Goal: Task Accomplishment & Management: Complete application form

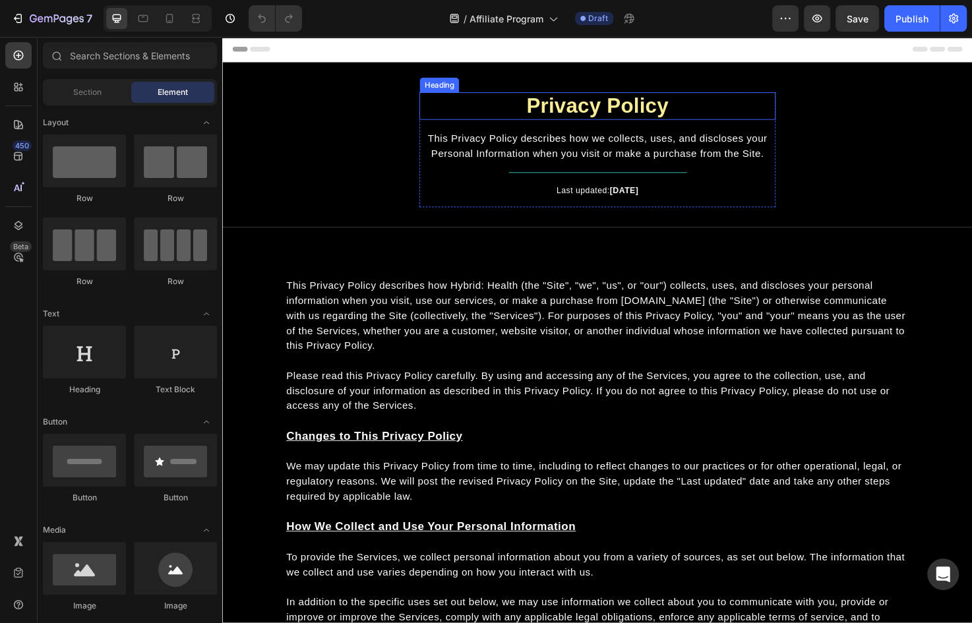
click at [674, 113] on h2 "Privacy Policy" at bounding box center [618, 110] width 376 height 29
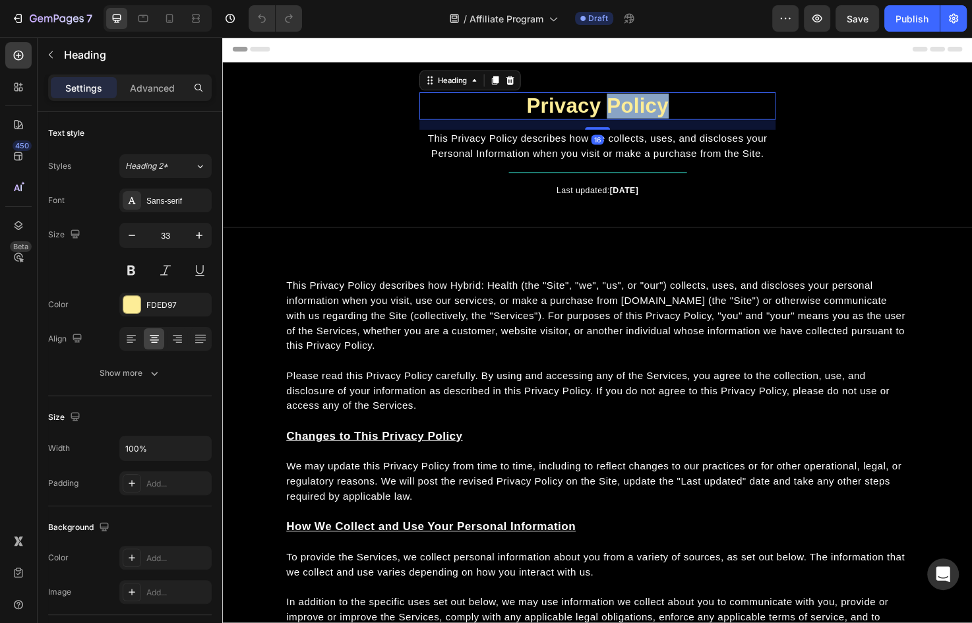
click at [674, 113] on p "Privacy Policy" at bounding box center [617, 110] width 373 height 26
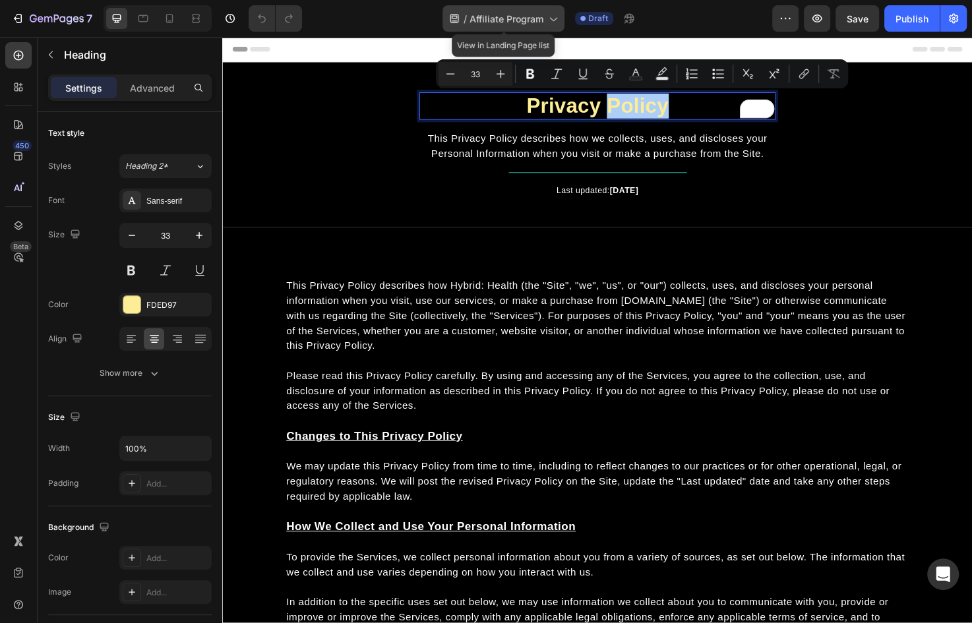
click at [522, 22] on span "Affiliate Program" at bounding box center [507, 19] width 74 height 14
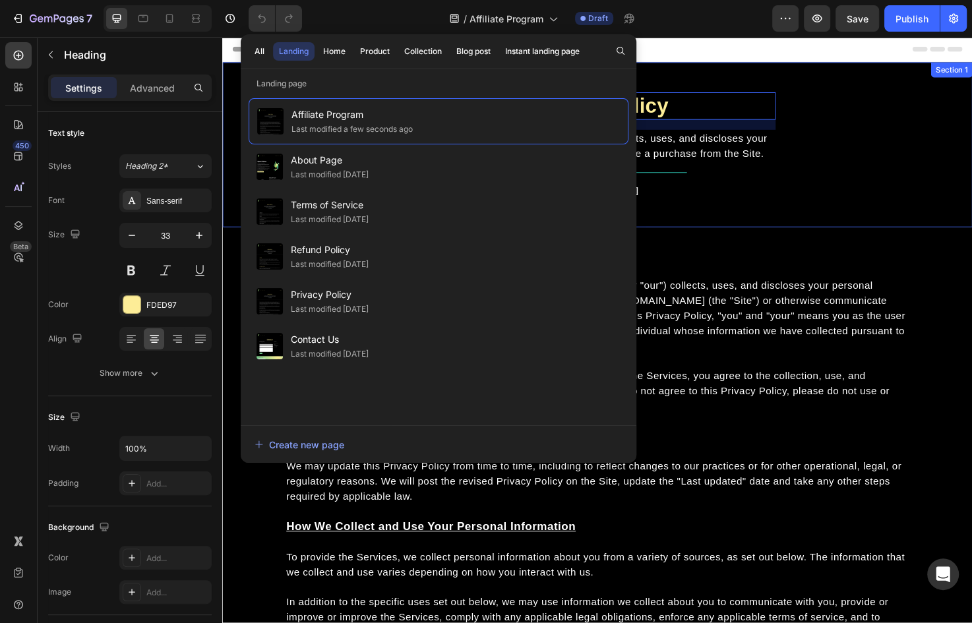
click at [743, 78] on div "Privacy Policy Heading 16 This Privacy Policy describes how we collects, uses, …" at bounding box center [618, 151] width 792 height 174
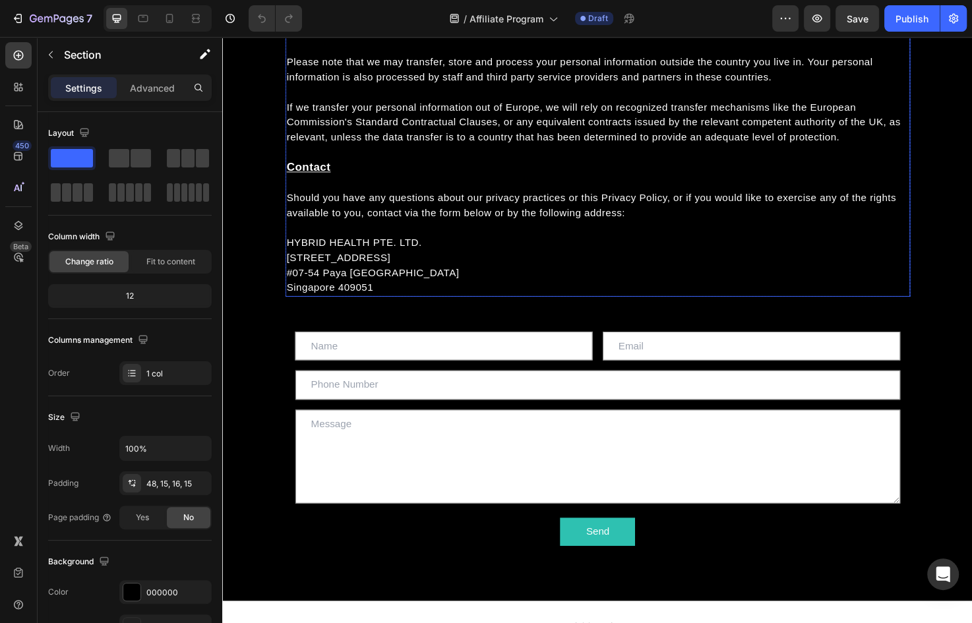
scroll to position [3659, 0]
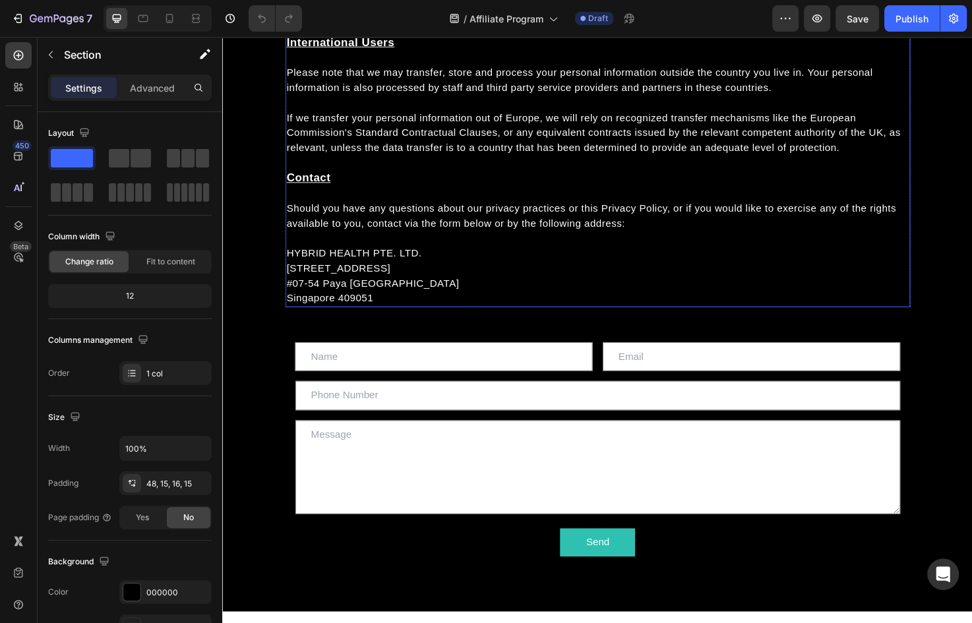
click at [433, 290] on p "#07-54 Paya [GEOGRAPHIC_DATA]" at bounding box center [618, 298] width 657 height 16
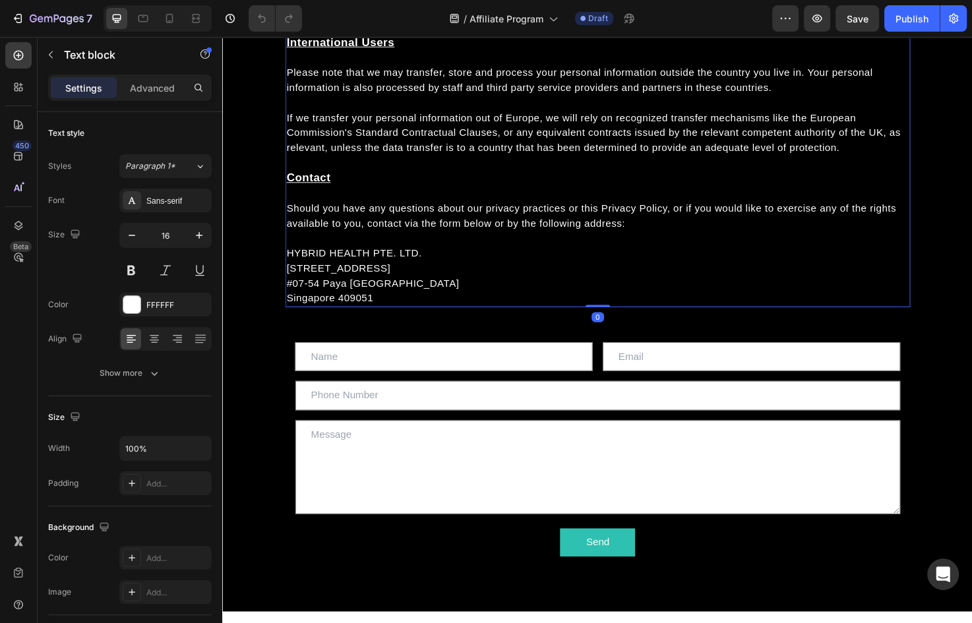
click at [403, 305] on p "Singapore 409051" at bounding box center [618, 313] width 657 height 16
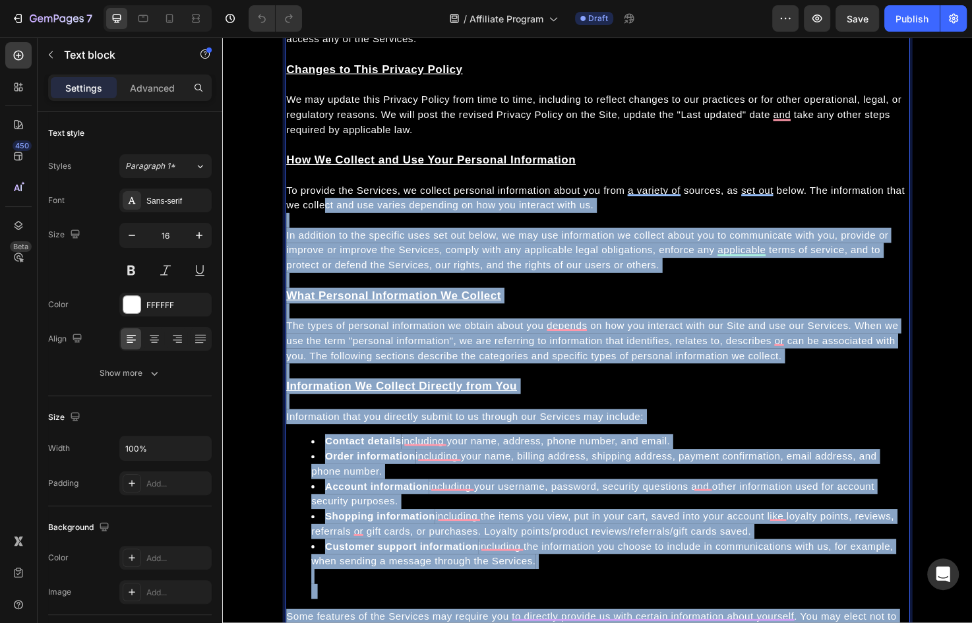
scroll to position [0, 0]
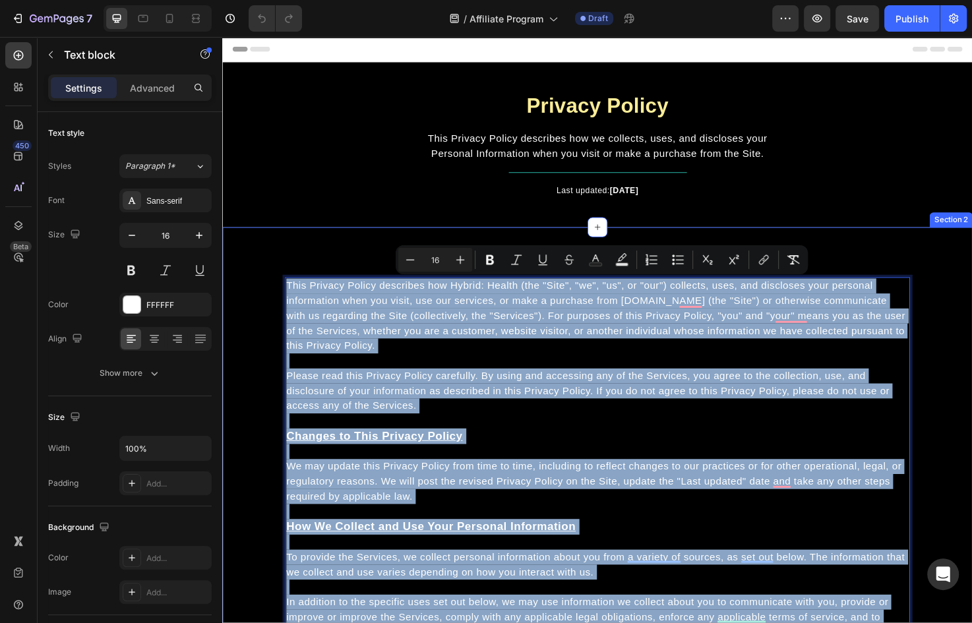
drag, startPoint x: 410, startPoint y: 309, endPoint x: 281, endPoint y: 305, distance: 128.7
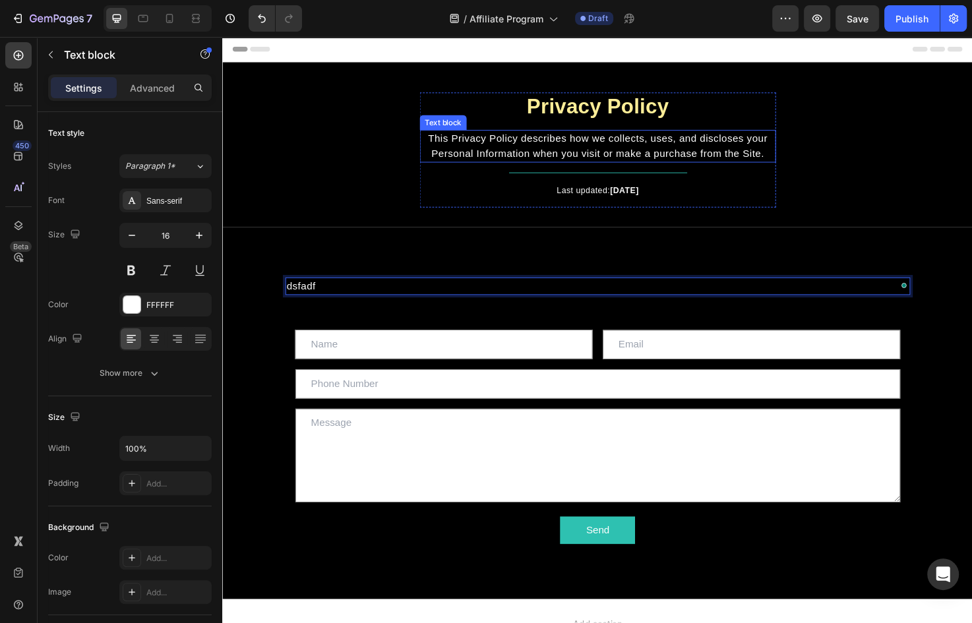
click at [641, 154] on span "This Privacy Policy describes how we collects, uses, and discloses your Persona…" at bounding box center [618, 152] width 358 height 27
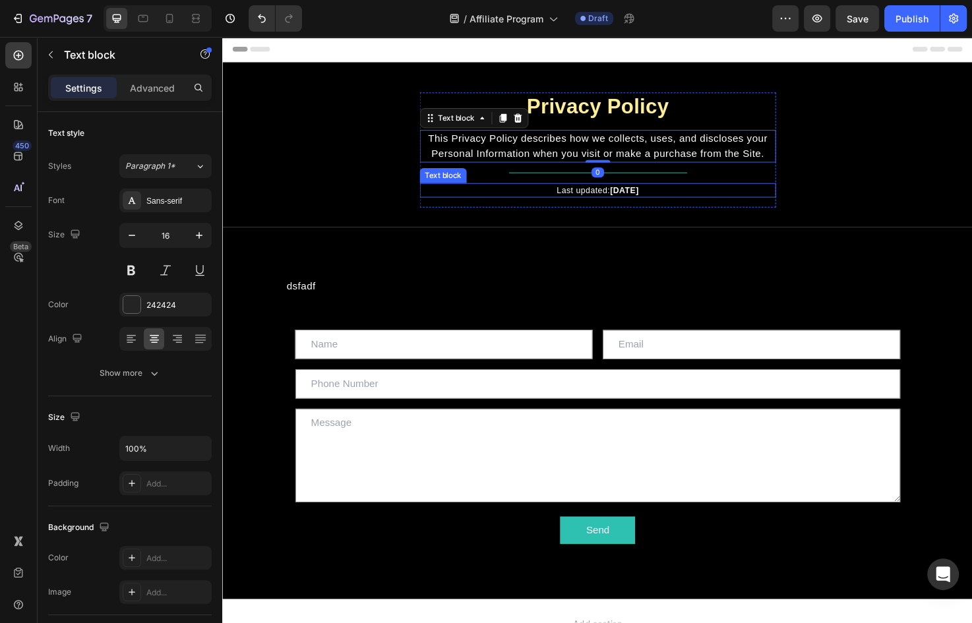
click at [653, 198] on strong "[DATE]" at bounding box center [646, 199] width 30 height 10
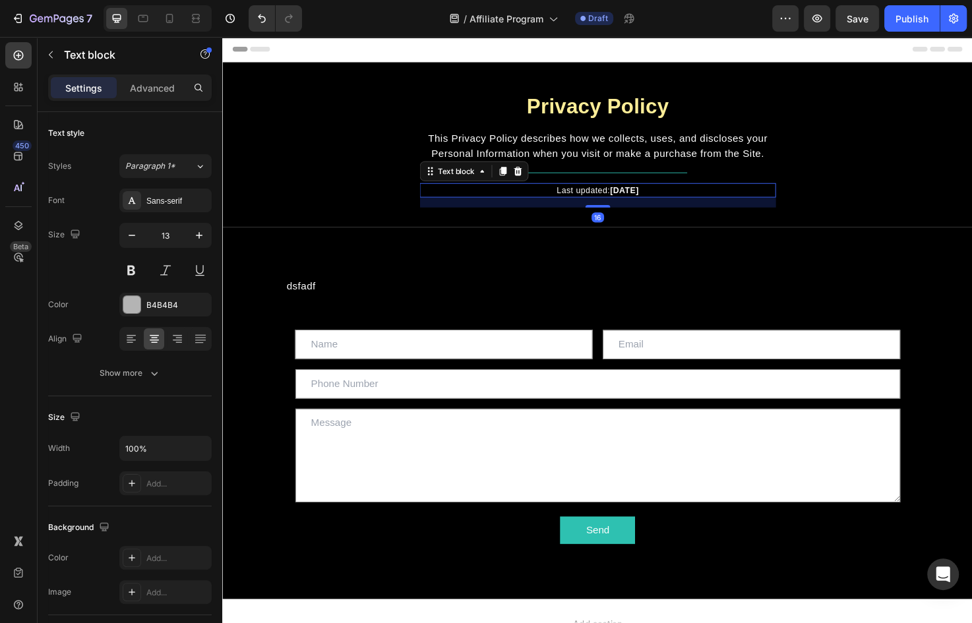
click at [652, 199] on strong "[DATE]" at bounding box center [646, 199] width 30 height 10
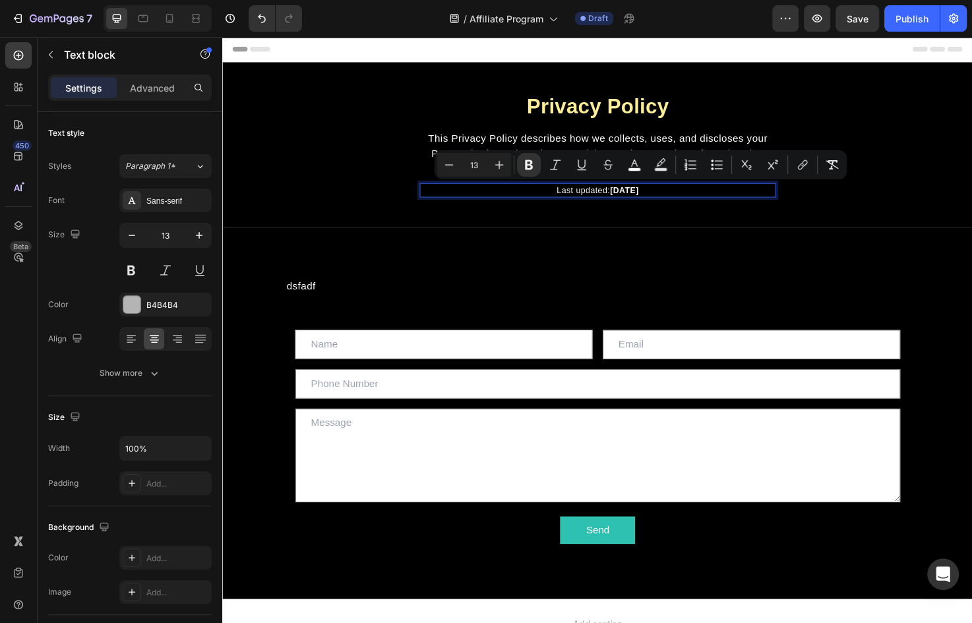
click at [643, 200] on strong "[DATE]" at bounding box center [646, 199] width 30 height 10
drag, startPoint x: 639, startPoint y: 199, endPoint x: 620, endPoint y: 199, distance: 19.1
click at [631, 199] on strong "[DATE]" at bounding box center [646, 199] width 30 height 10
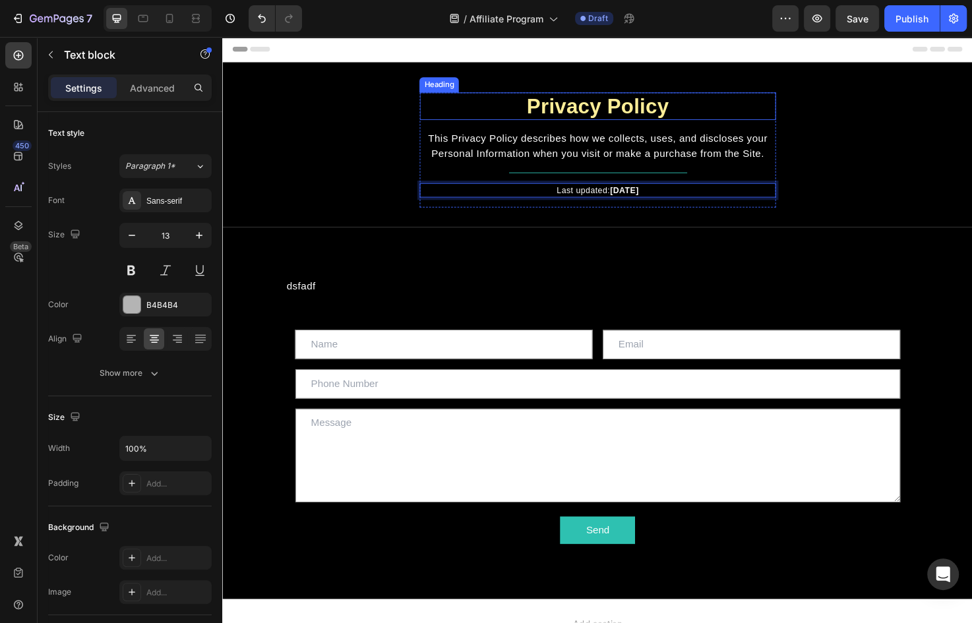
click at [646, 102] on h2 "Privacy Policy" at bounding box center [618, 110] width 376 height 29
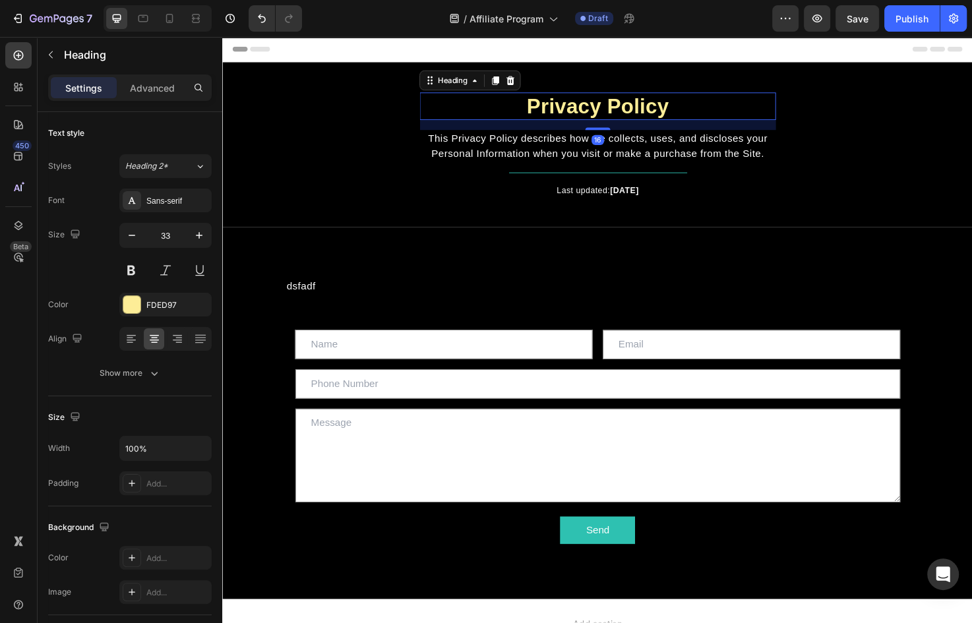
click at [646, 102] on h2 "Privacy Policy" at bounding box center [618, 110] width 376 height 29
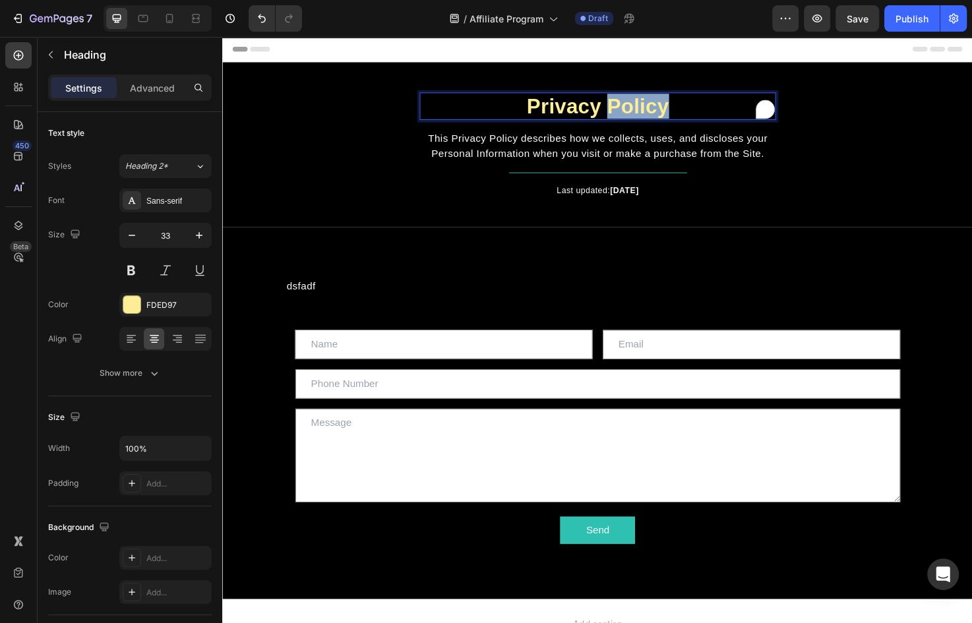
click at [646, 102] on p "Privacy Policy" at bounding box center [617, 110] width 373 height 26
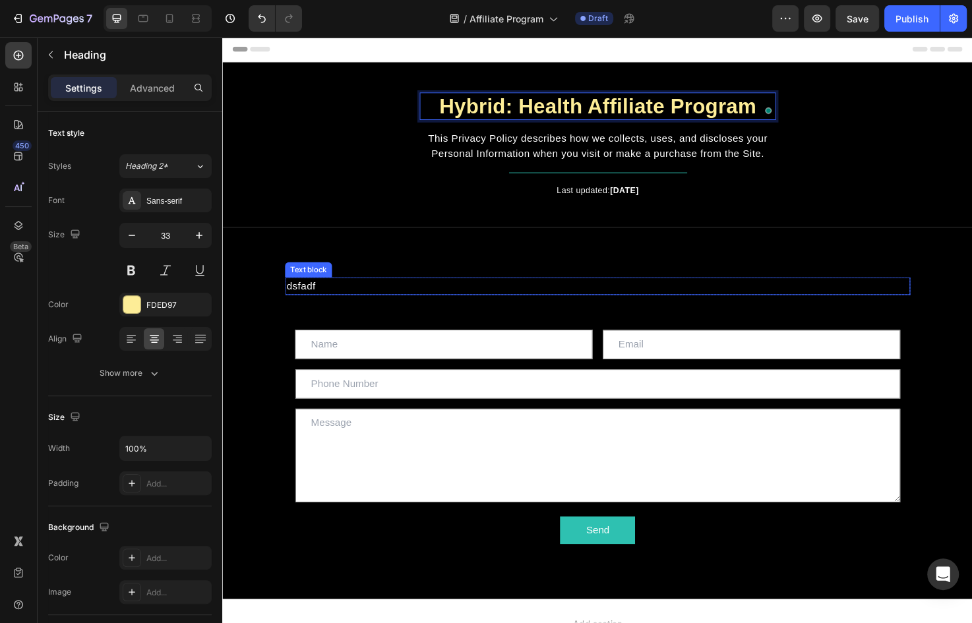
click at [372, 301] on p "dsfadf" at bounding box center [618, 300] width 657 height 16
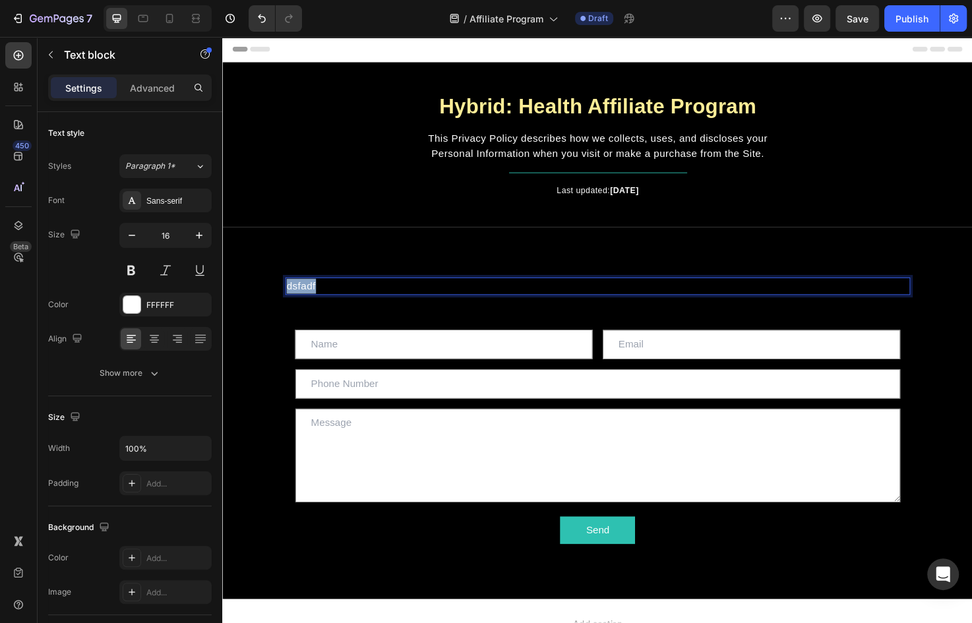
click at [372, 301] on p "dsfadf" at bounding box center [618, 300] width 657 height 16
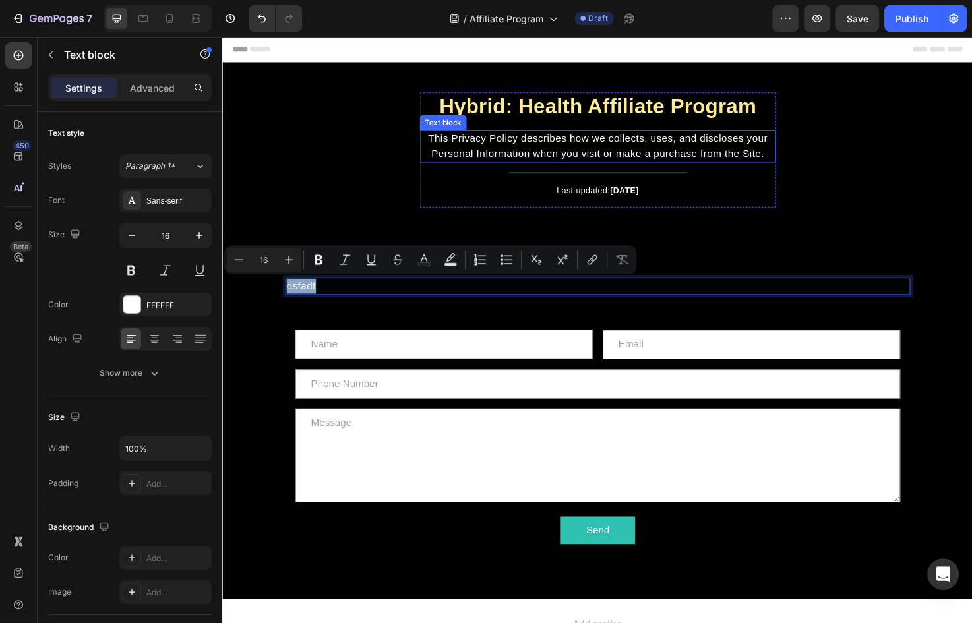
click at [685, 153] on span "This Privacy Policy describes how we collects, uses, and discloses your Persona…" at bounding box center [618, 152] width 358 height 27
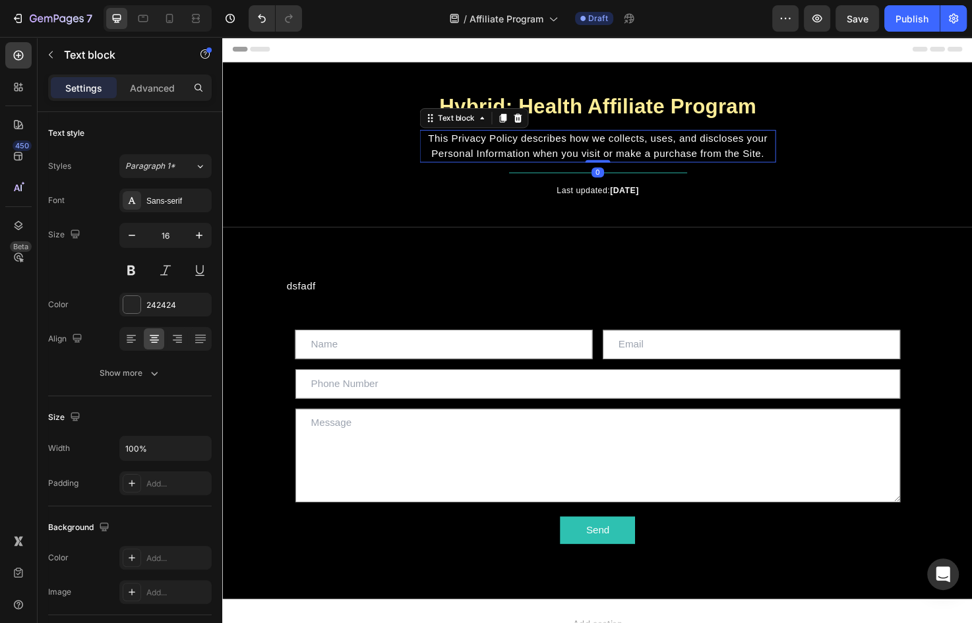
click at [685, 153] on span "This Privacy Policy describes how we collects, uses, and discloses your Persona…" at bounding box center [618, 152] width 358 height 27
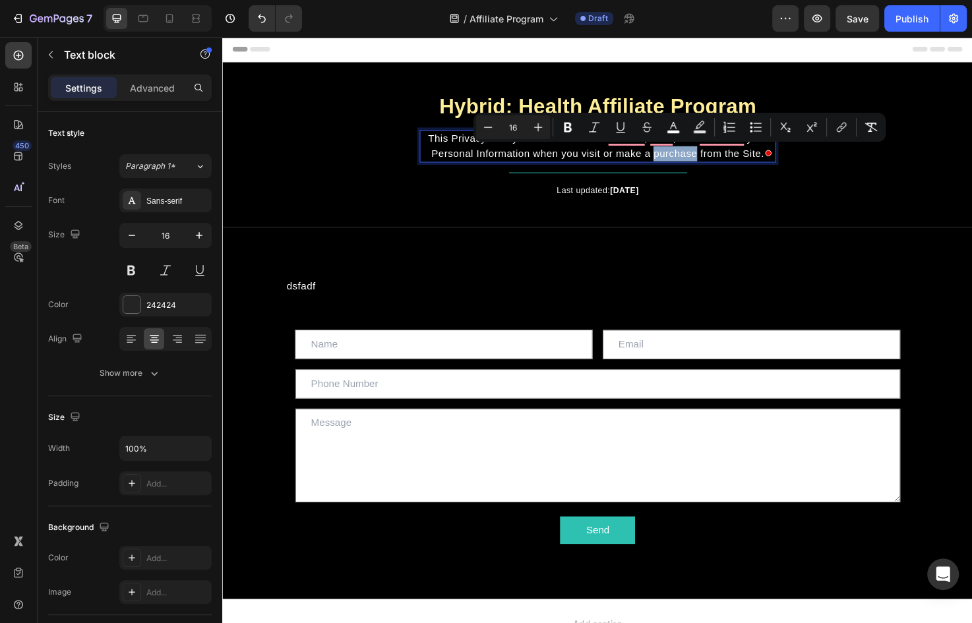
click at [690, 157] on span "This Privacy Policy describes how we collects, uses, and discloses your Persona…" at bounding box center [618, 152] width 358 height 27
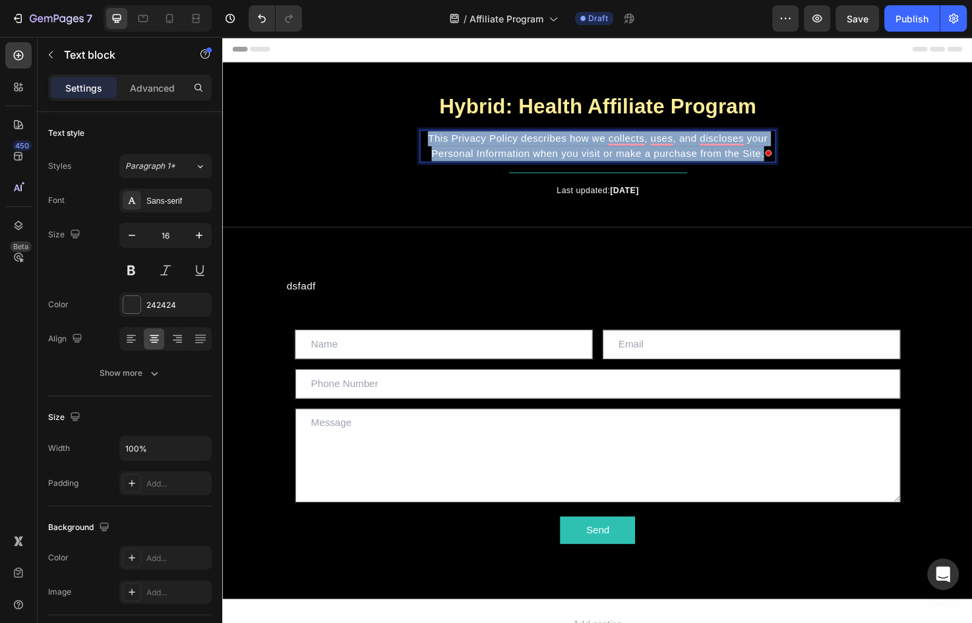
click at [690, 157] on span "This Privacy Policy describes how we collects, uses, and discloses your Persona…" at bounding box center [618, 152] width 358 height 27
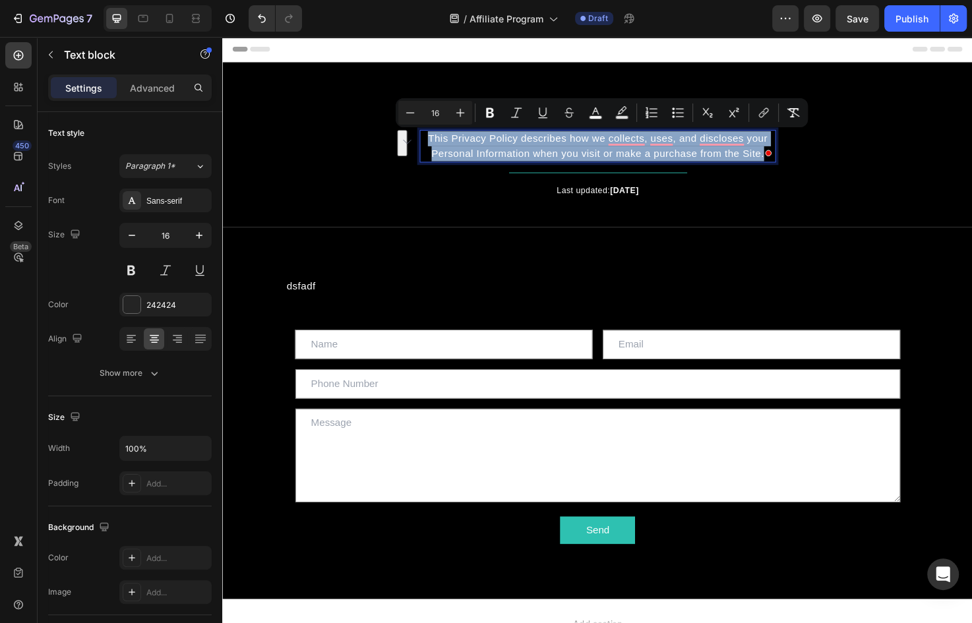
click at [622, 220] on div "Hybrid: Health Affiliate Program Heading This Privacy Policy describes how we c…" at bounding box center [618, 162] width 772 height 132
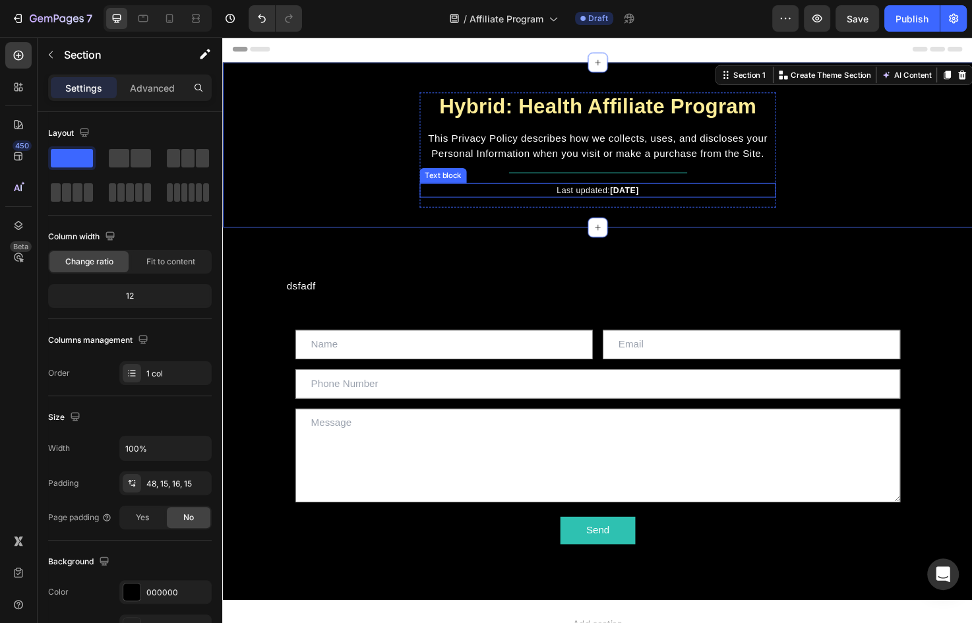
click at [632, 201] on strong "[DATE]" at bounding box center [646, 199] width 30 height 10
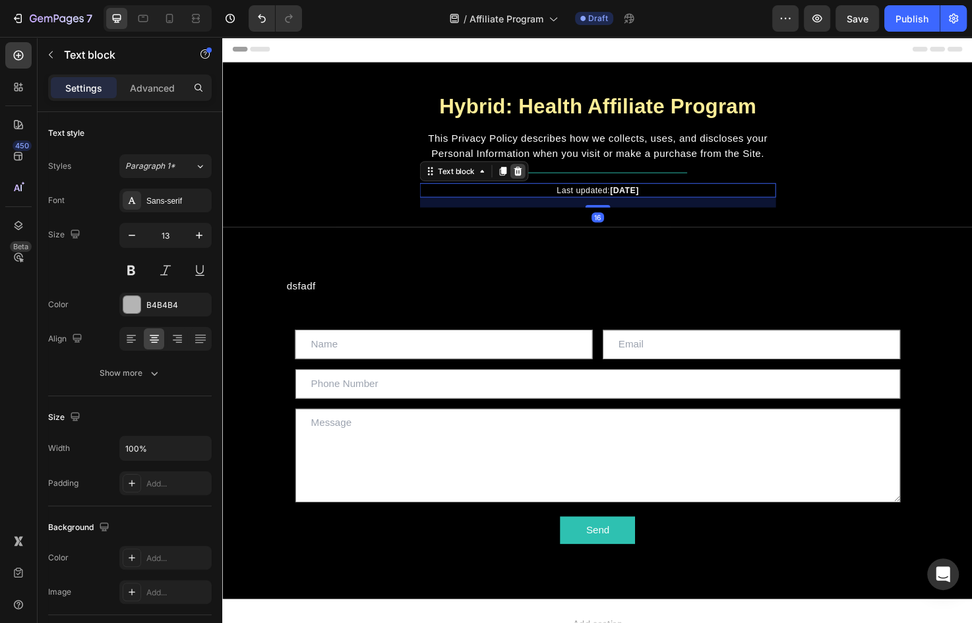
click at [532, 182] on icon at bounding box center [533, 178] width 11 height 11
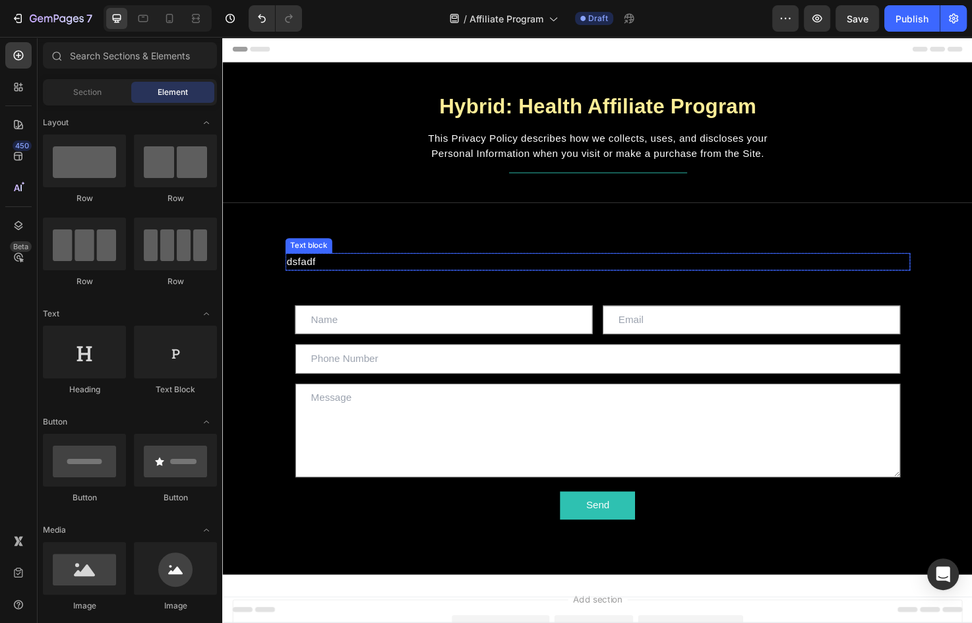
click at [405, 268] on p "dsfadf" at bounding box center [618, 274] width 657 height 16
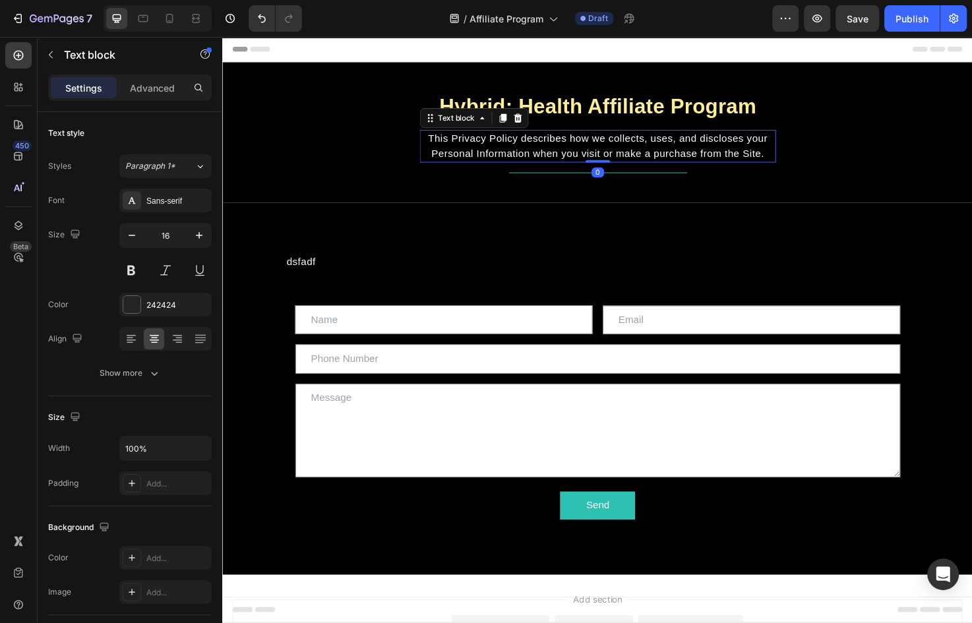
click at [706, 152] on p "This Privacy Policy describes how we collects, uses, and discloses your Persona…" at bounding box center [617, 153] width 373 height 32
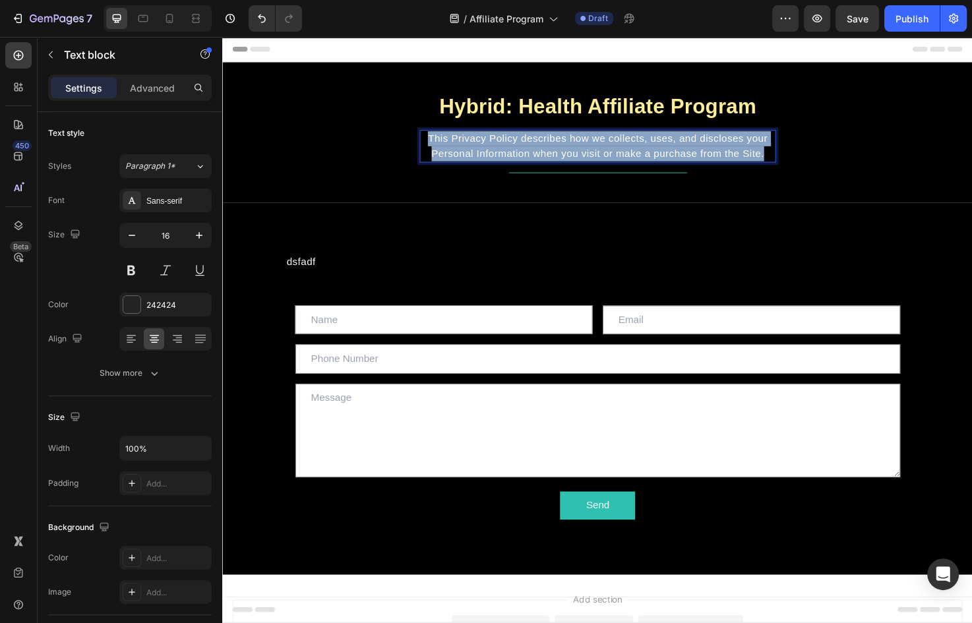
click at [706, 152] on p "This Privacy Policy describes how we collects, uses, and discloses your Persona…" at bounding box center [617, 153] width 373 height 32
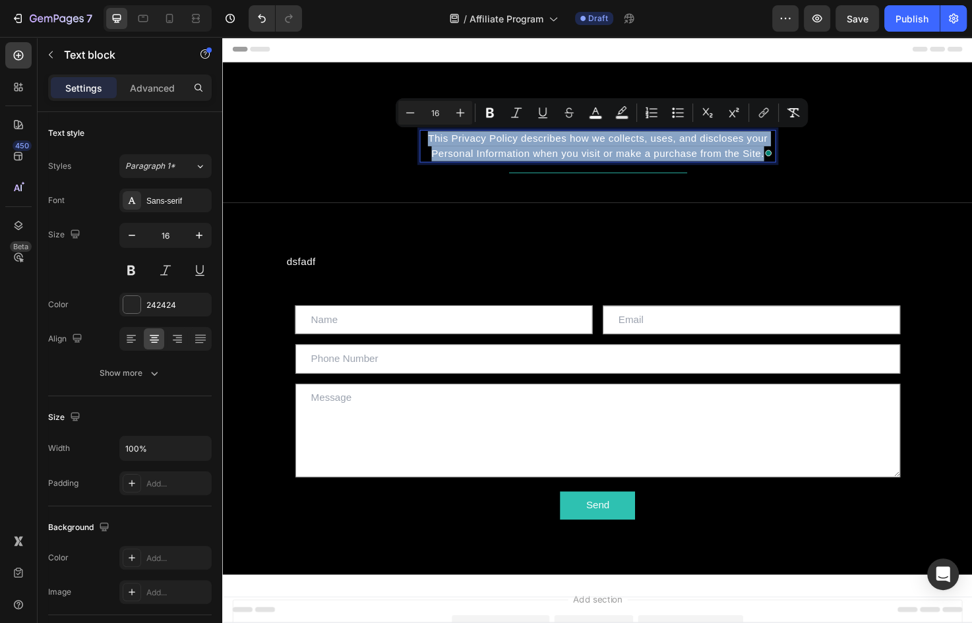
click at [706, 152] on p "This Privacy Policy describes how we collects, uses, and discloses your Persona…" at bounding box center [617, 153] width 373 height 32
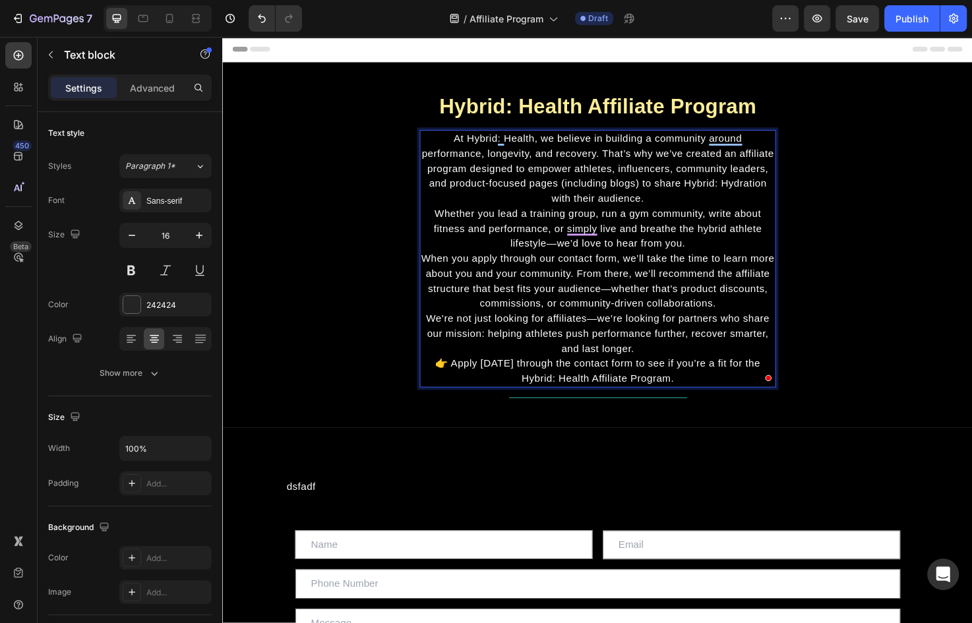
click at [700, 204] on p "At Hybrid: Health, we believe in building a community around performance, longe…" at bounding box center [617, 176] width 373 height 79
click at [134, 335] on icon at bounding box center [131, 338] width 13 height 13
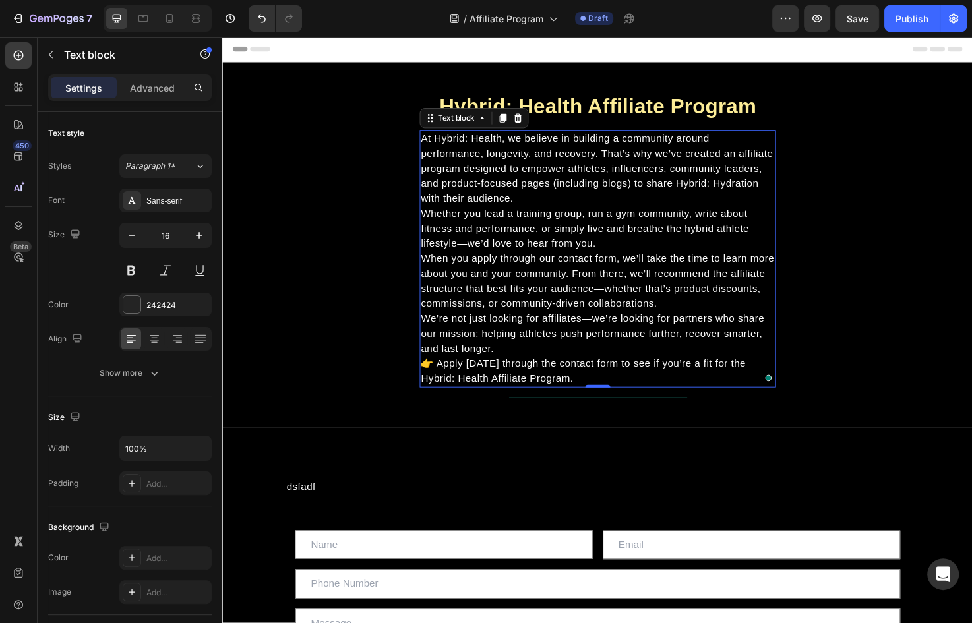
click at [569, 204] on p "At Hybrid: Health, we believe in building a community around performance, longe…" at bounding box center [617, 176] width 373 height 79
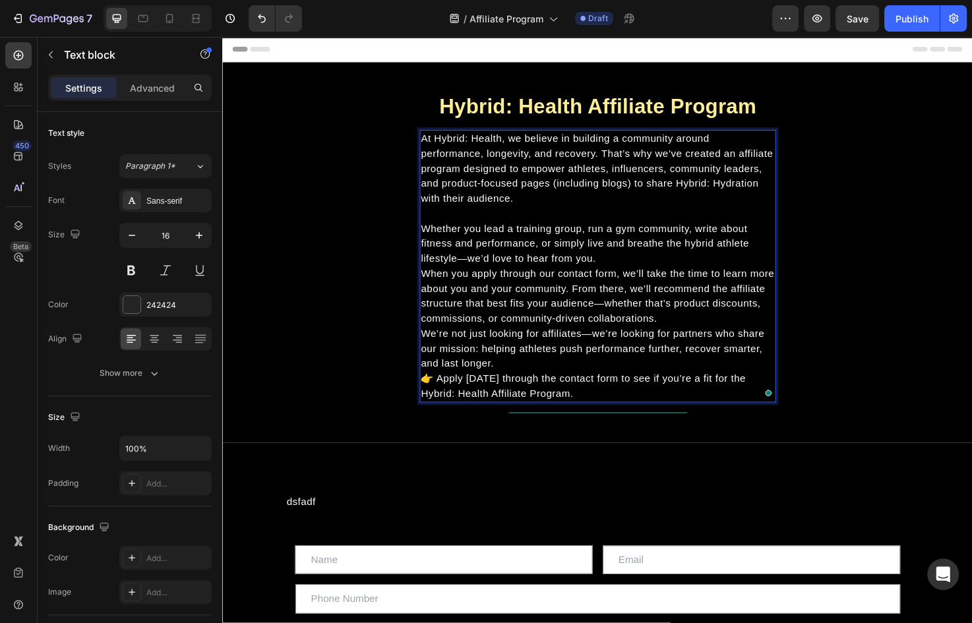
click at [632, 270] on p "Whether you lead a training group, run a gym community, write about fitness and…" at bounding box center [617, 255] width 373 height 47
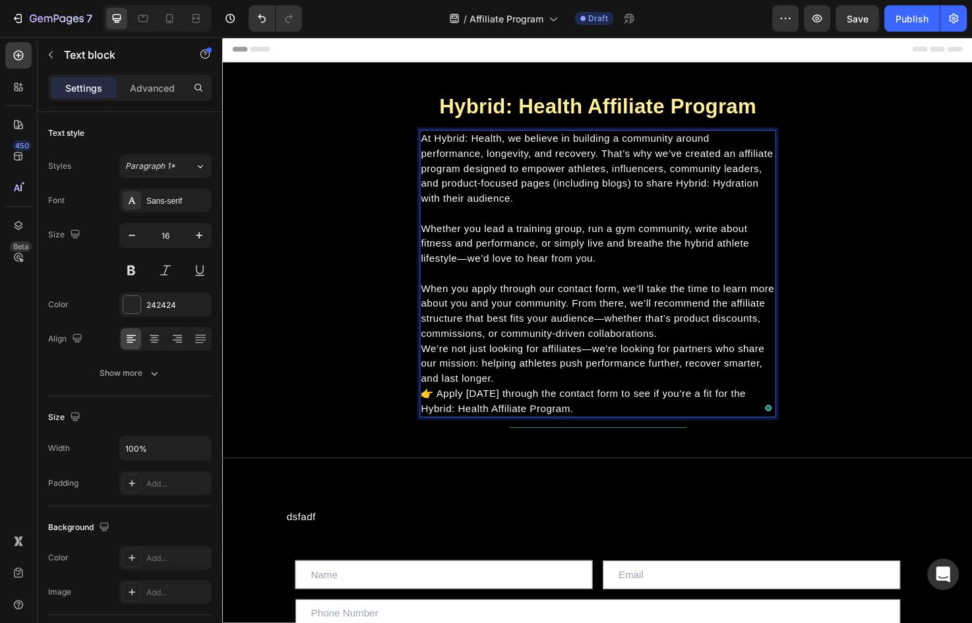
click at [689, 352] on p "When you apply through our contact form, we’ll take the time to learn more abou…" at bounding box center [617, 326] width 373 height 63
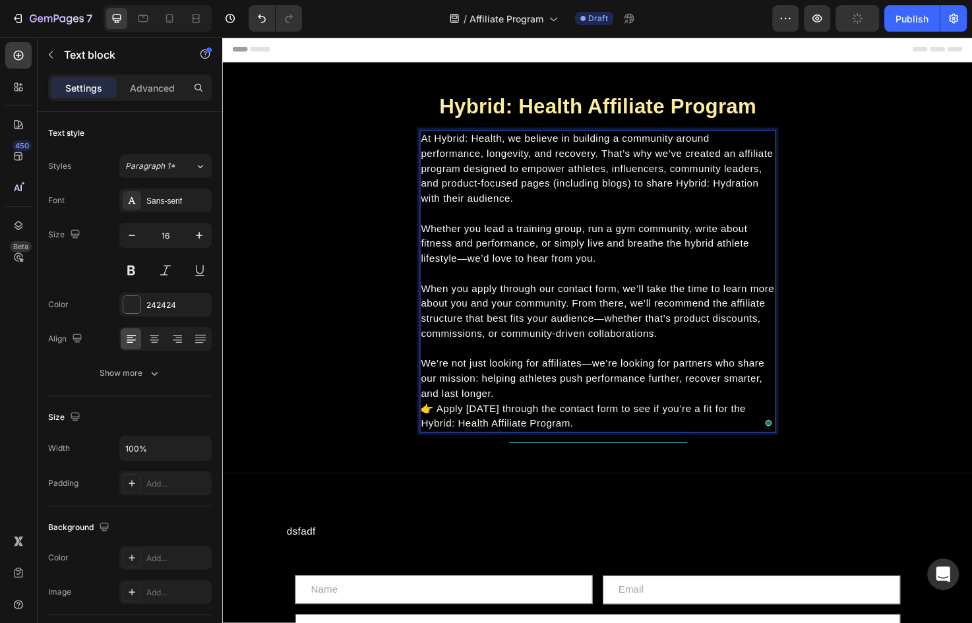
click at [567, 412] on p "We’re not just looking for affiliates—we’re looking for partners who share our …" at bounding box center [617, 397] width 373 height 47
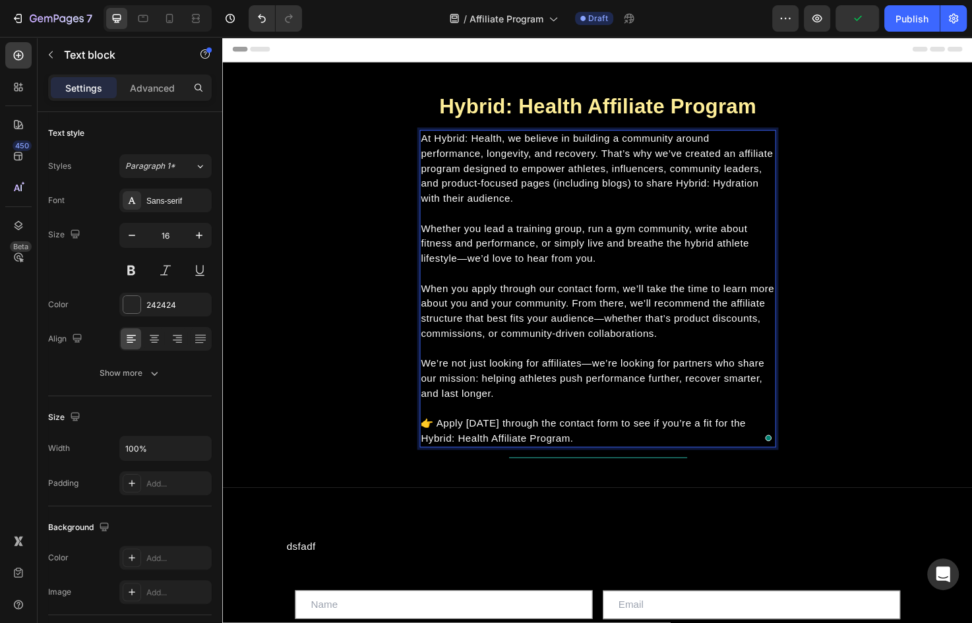
click at [430, 276] on div "At Hybrid: Health, we believe in building a community around performance, longe…" at bounding box center [618, 302] width 376 height 335
click at [137, 80] on div "Advanced" at bounding box center [152, 87] width 66 height 21
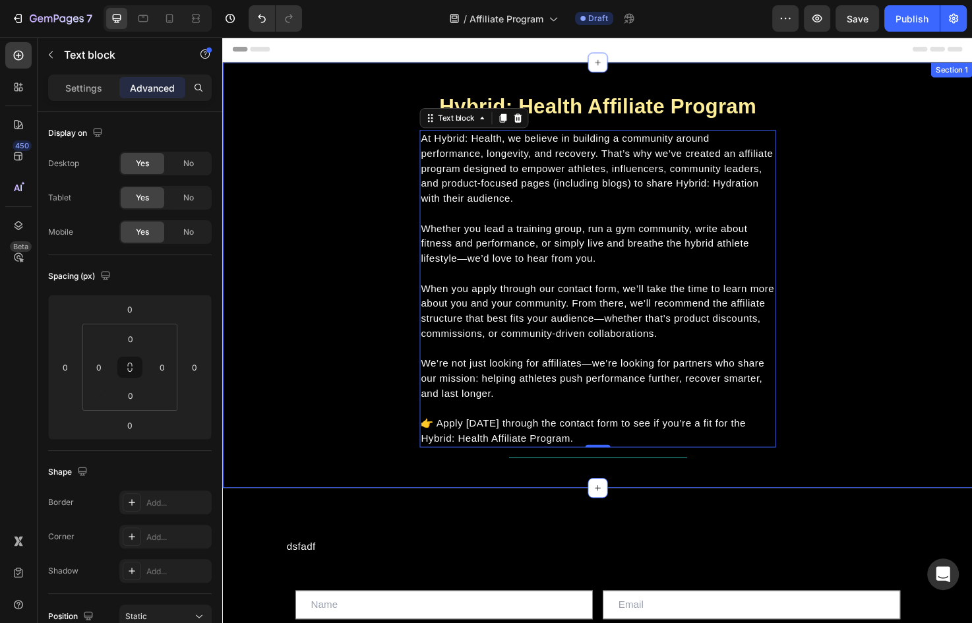
click at [346, 152] on div "Hybrid: Health Affiliate Program Heading At Hybrid: Health, we believe in build…" at bounding box center [618, 299] width 772 height 407
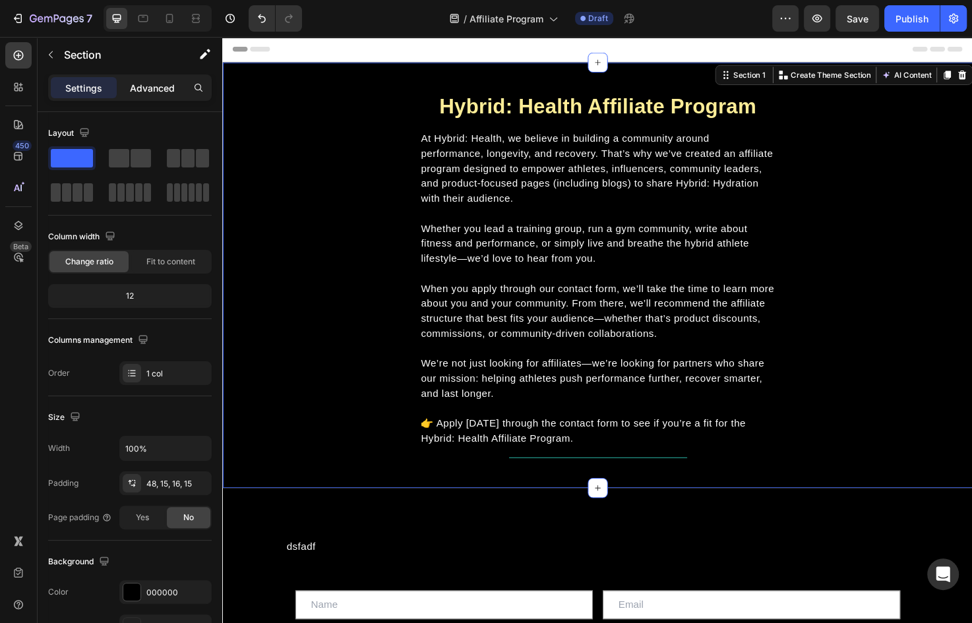
click at [166, 81] on p "Advanced" at bounding box center [152, 88] width 45 height 14
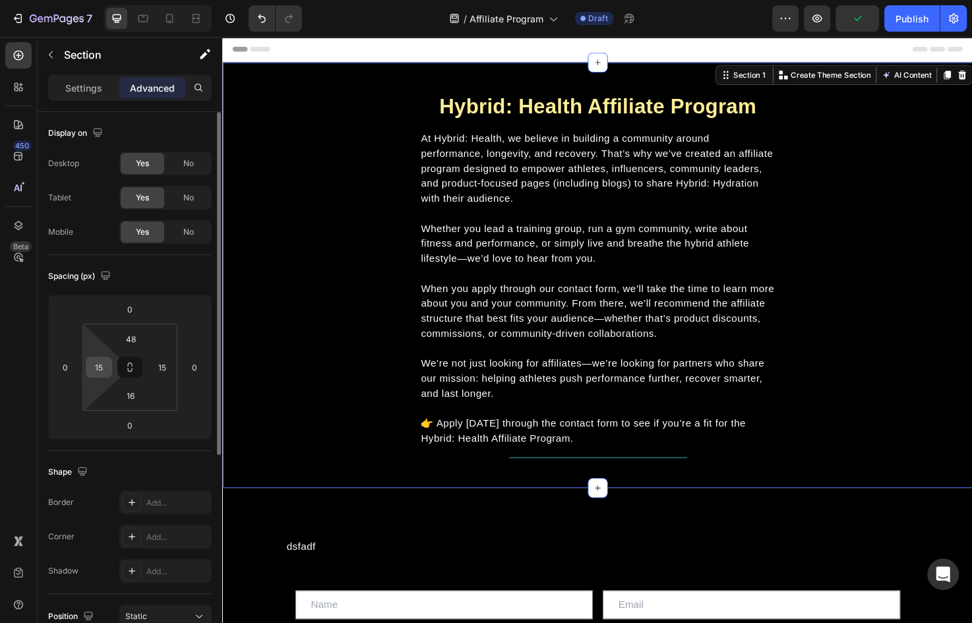
click at [96, 367] on input "15" at bounding box center [99, 367] width 20 height 20
type input "0"
click at [184, 271] on div "Spacing (px)" at bounding box center [130, 276] width 164 height 21
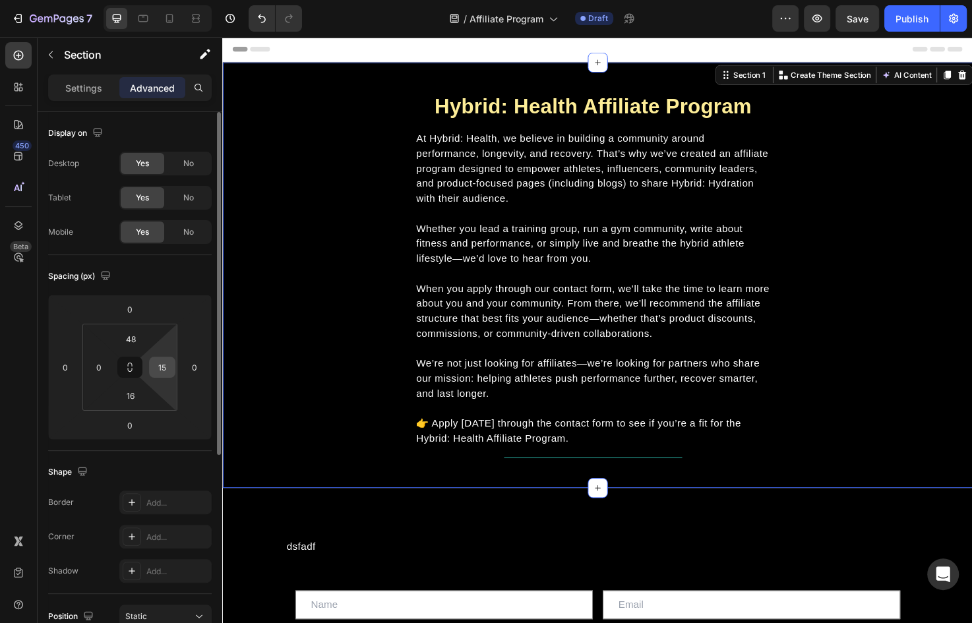
click at [161, 367] on input "15" at bounding box center [162, 367] width 20 height 20
type input "0"
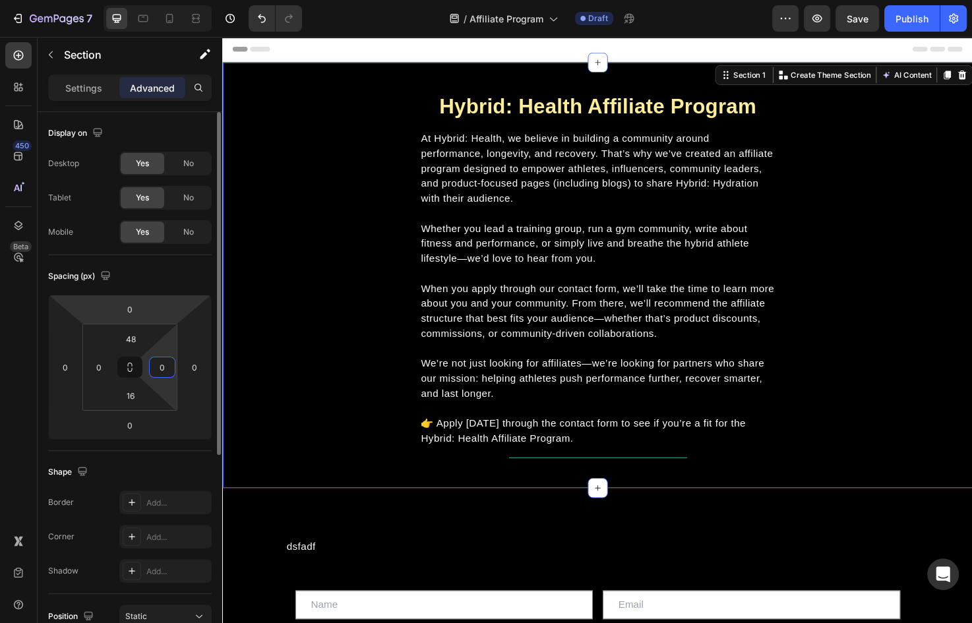
click at [180, 272] on div "Spacing (px)" at bounding box center [130, 276] width 164 height 21
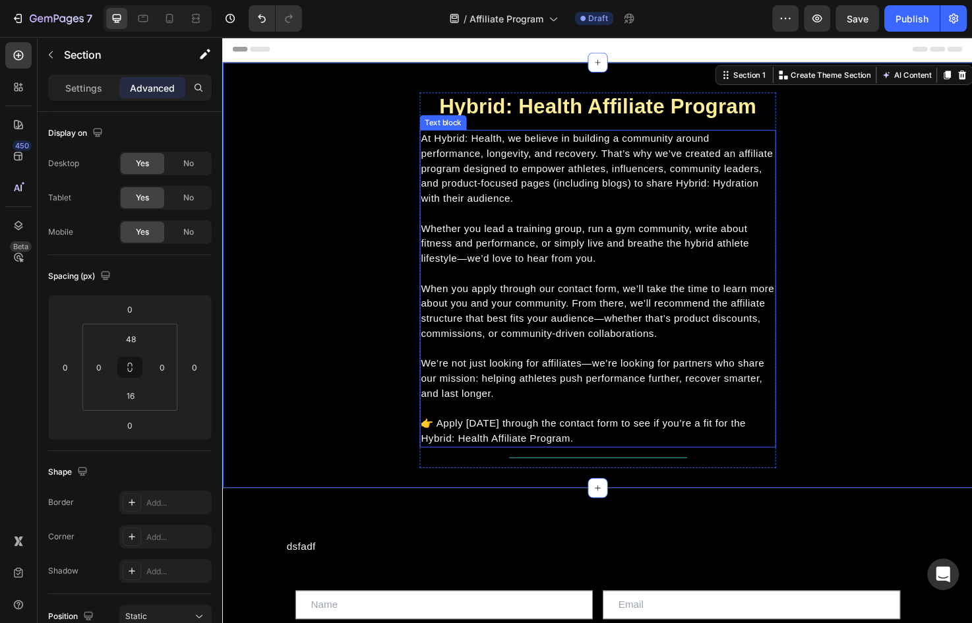
click at [443, 367] on p "Rich Text Editor. Editing area: main" at bounding box center [617, 366] width 373 height 16
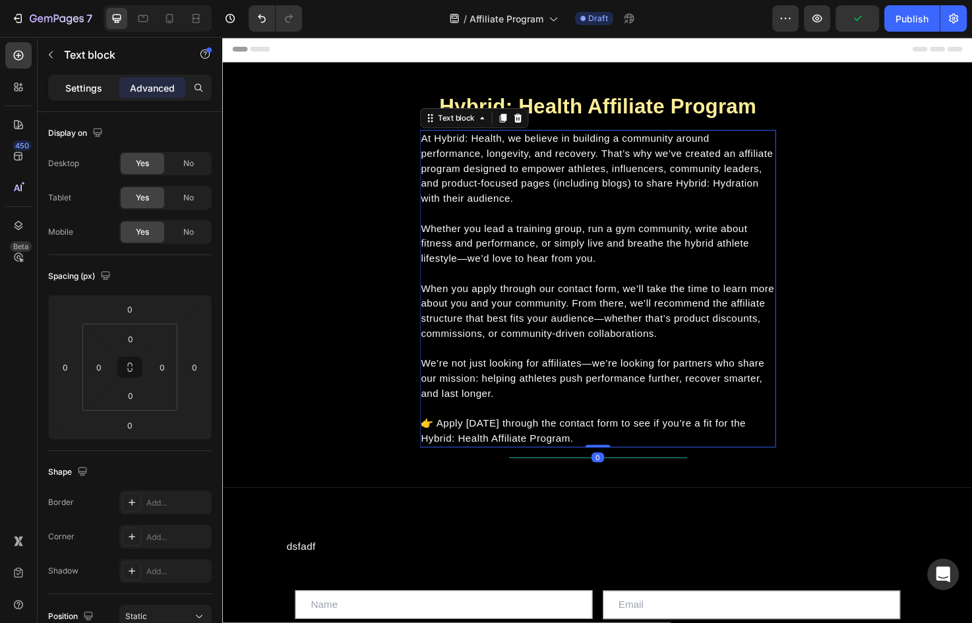
click at [63, 86] on div "Settings" at bounding box center [84, 87] width 66 height 21
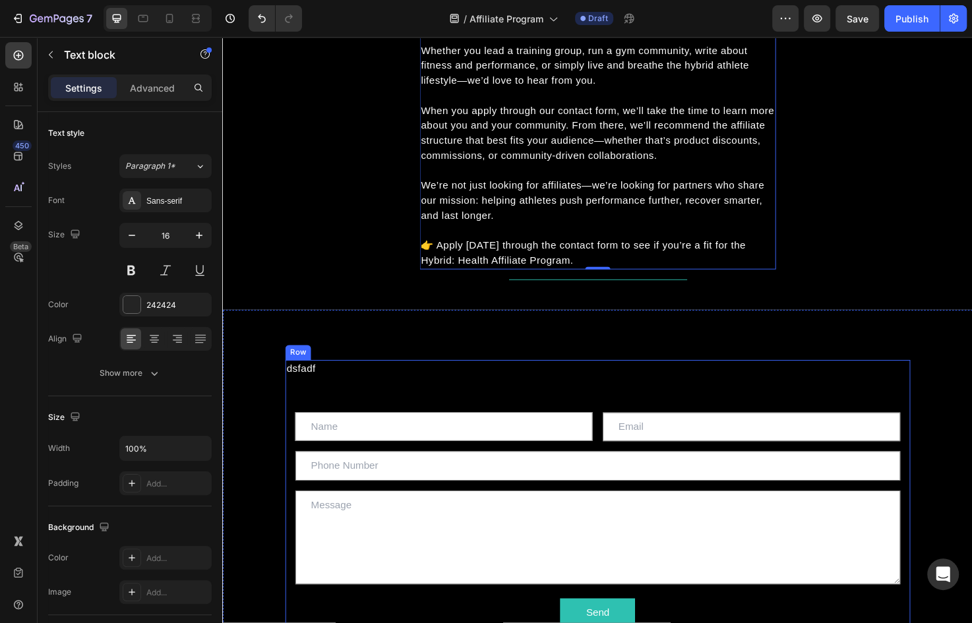
scroll to position [230, 0]
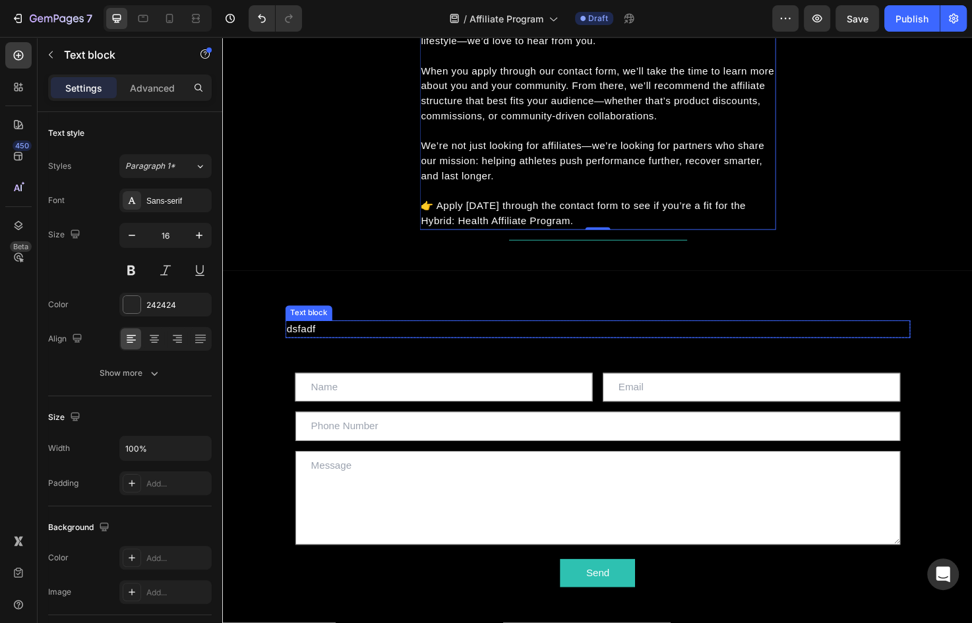
click at [414, 329] on div "dsfadf Text block Row Text Field Email Field Row Text Field Text Area Send Subm…" at bounding box center [618, 480] width 792 height 392
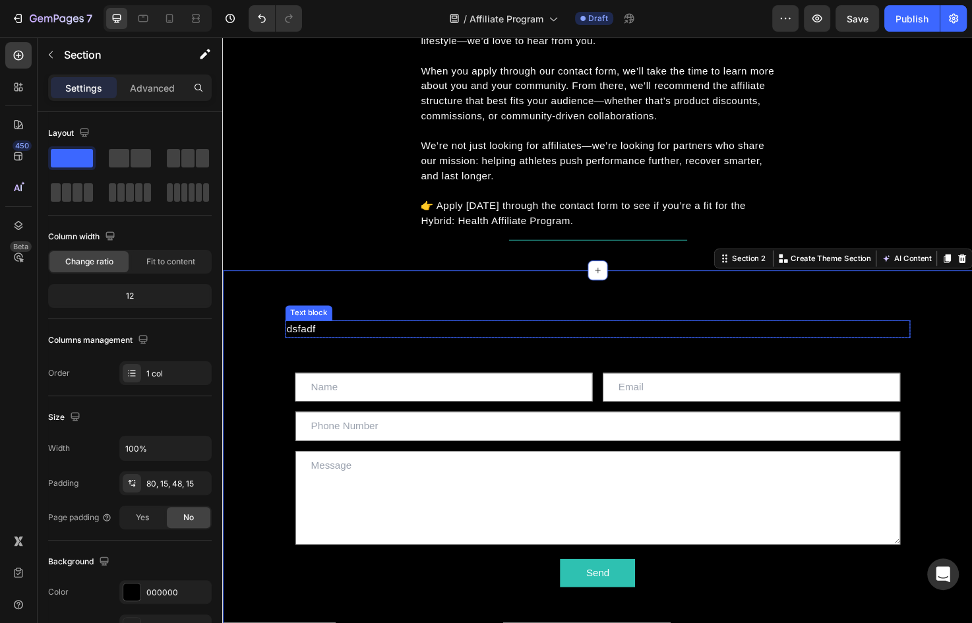
click at [396, 346] on p "dsfadf" at bounding box center [618, 346] width 657 height 16
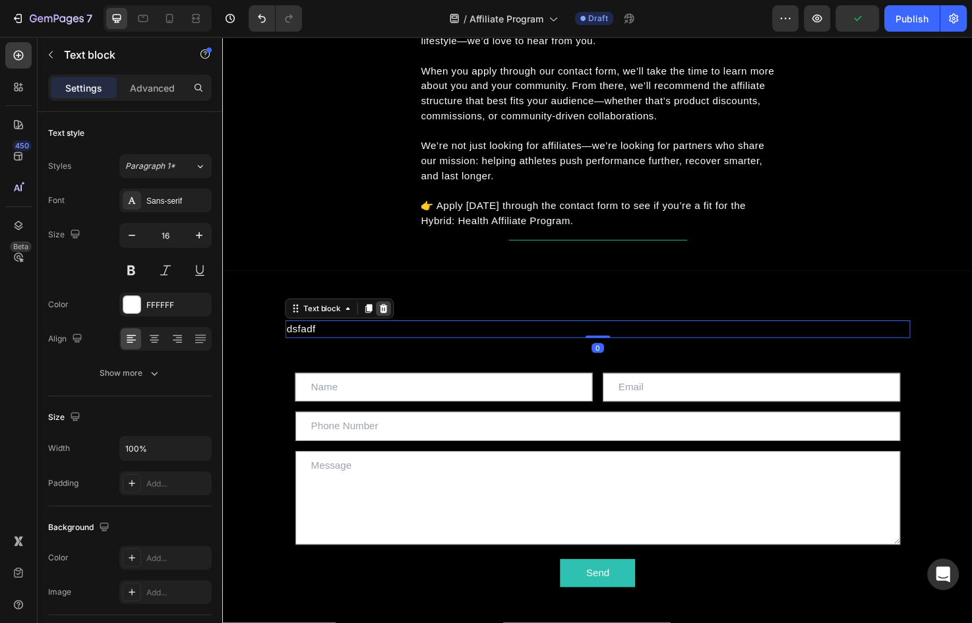
click at [392, 326] on div at bounding box center [392, 324] width 16 height 16
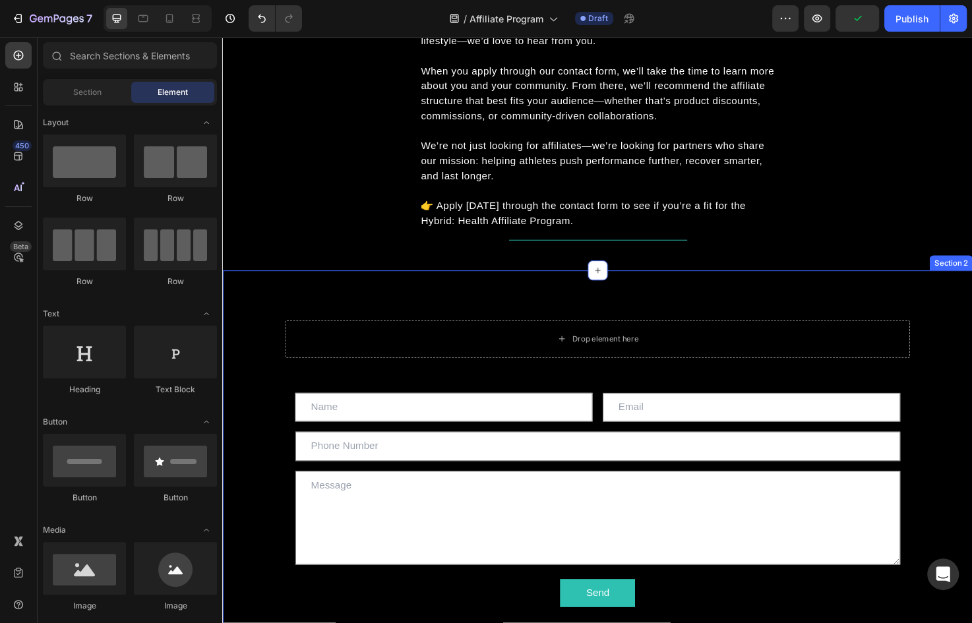
click at [409, 311] on div "Drop element here Row Text Field Email Field Row Text Field Text Area Send Subm…" at bounding box center [618, 491] width 792 height 414
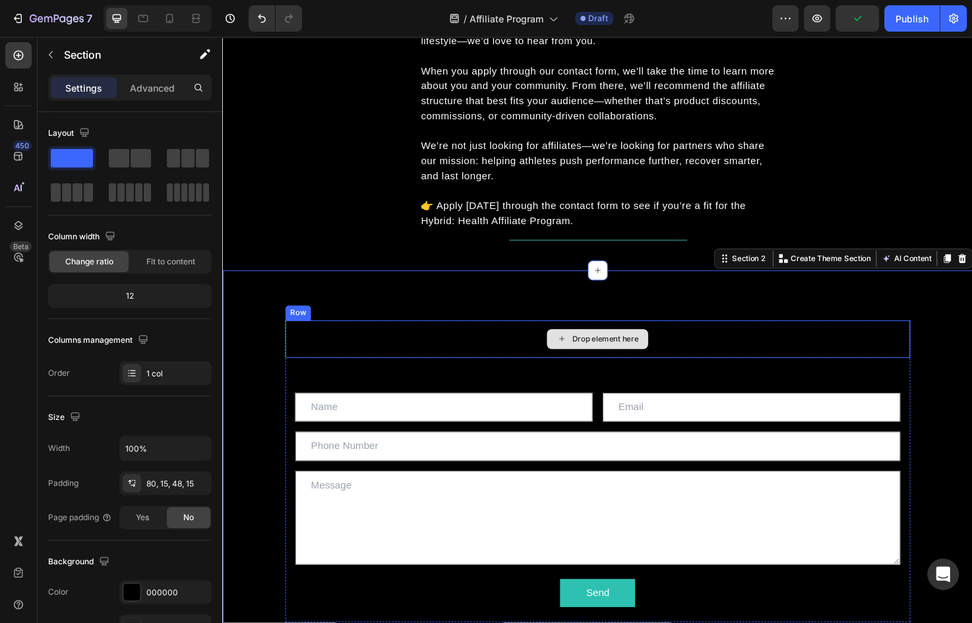
click at [439, 354] on div "Drop element here" at bounding box center [618, 356] width 660 height 40
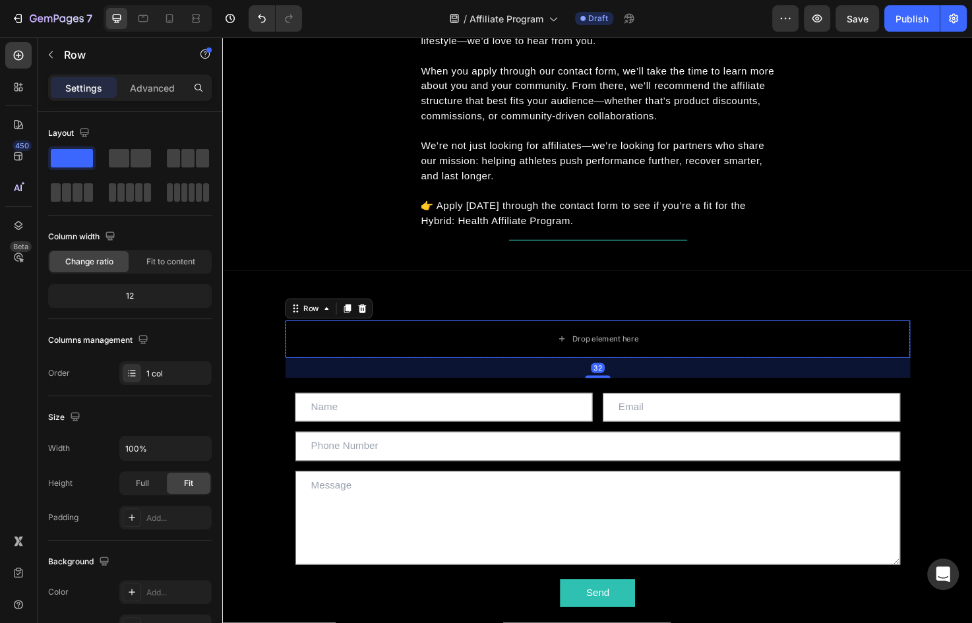
click at [371, 323] on div "Row" at bounding box center [334, 323] width 92 height 21
click at [367, 323] on icon at bounding box center [369, 324] width 11 height 11
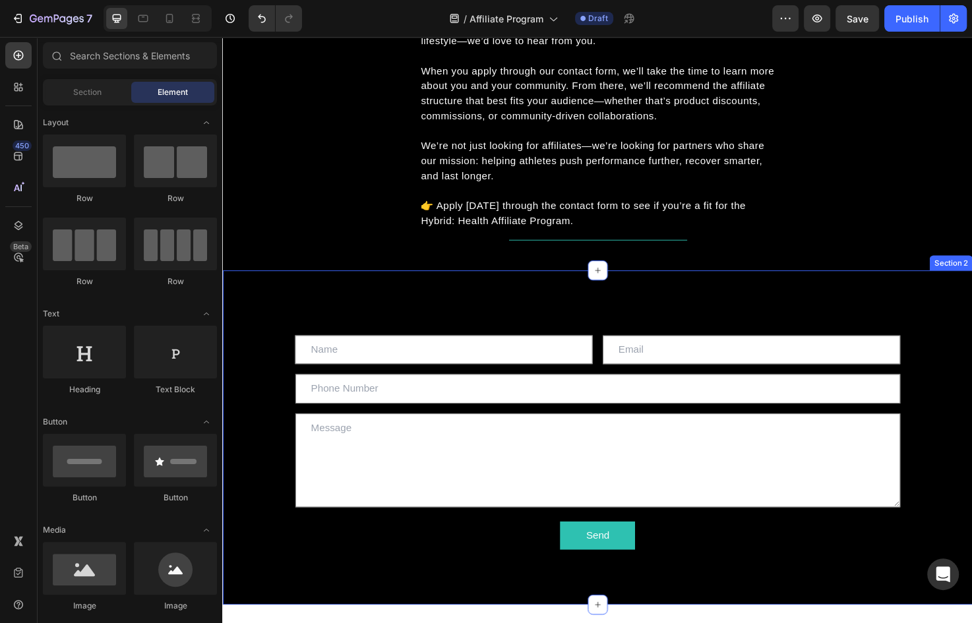
click at [404, 289] on div "Text Field Email Field Row Text Field Text Area Send Submit Button Contact Form…" at bounding box center [618, 460] width 792 height 353
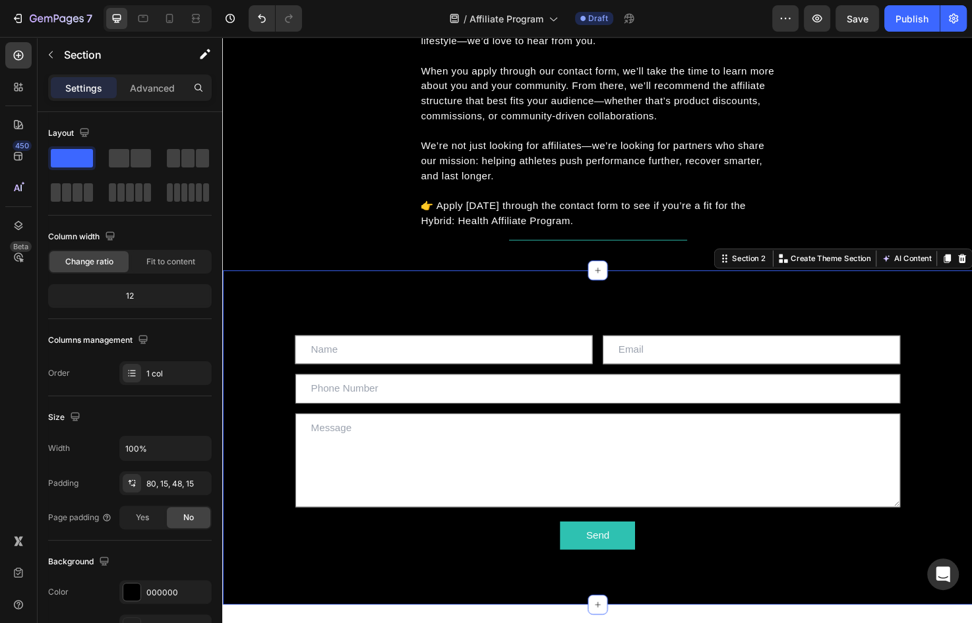
scroll to position [397, 0]
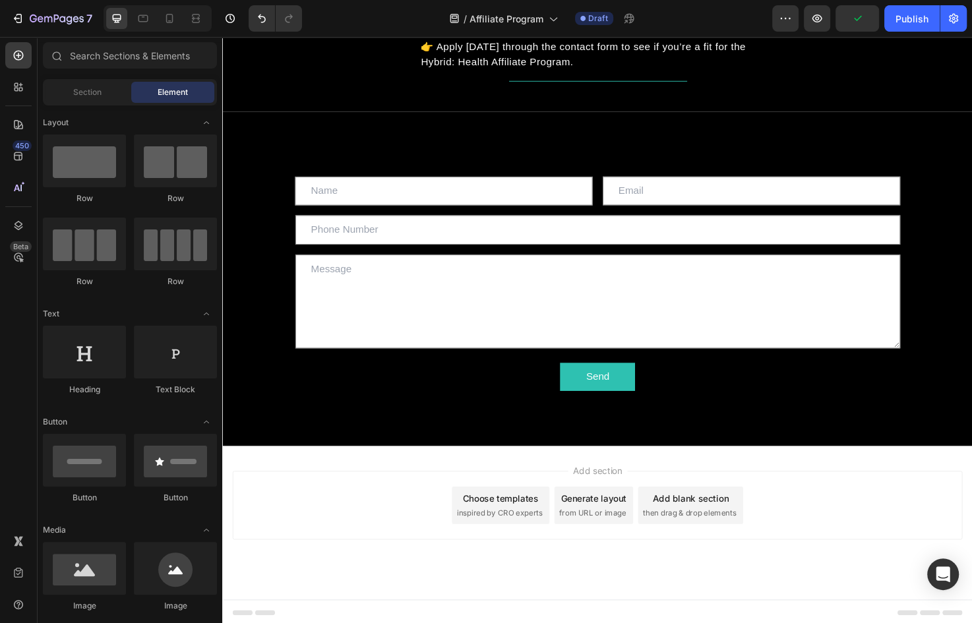
click at [509, 476] on div "Add section Choose templates inspired by CRO experts Generate layout from URL o…" at bounding box center [618, 550] width 792 height 162
click at [487, 479] on div "Add section Choose templates inspired by CRO experts Generate layout from URL o…" at bounding box center [618, 550] width 792 height 162
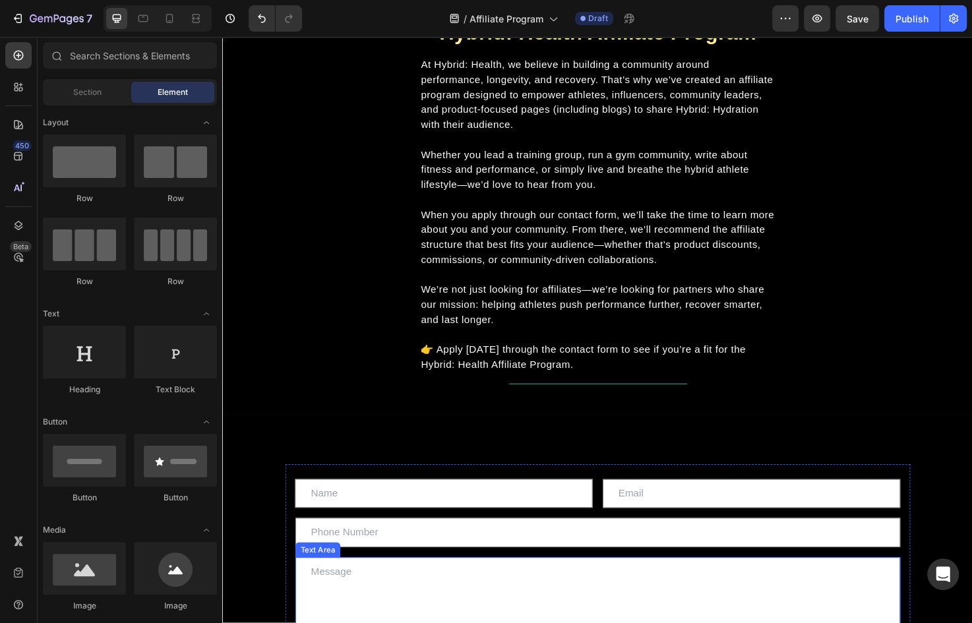
scroll to position [0, 0]
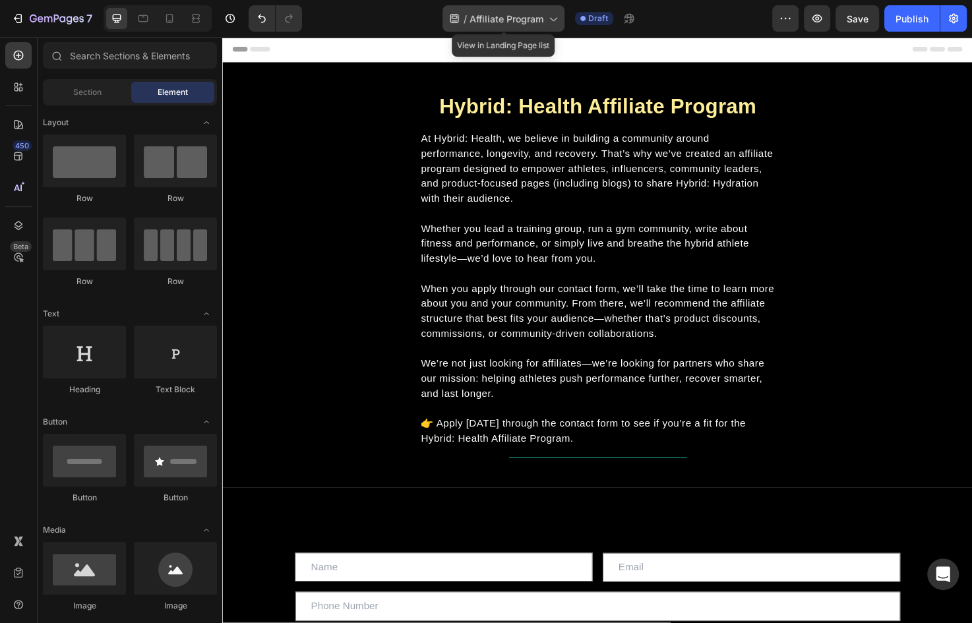
click at [555, 22] on icon at bounding box center [552, 18] width 13 height 13
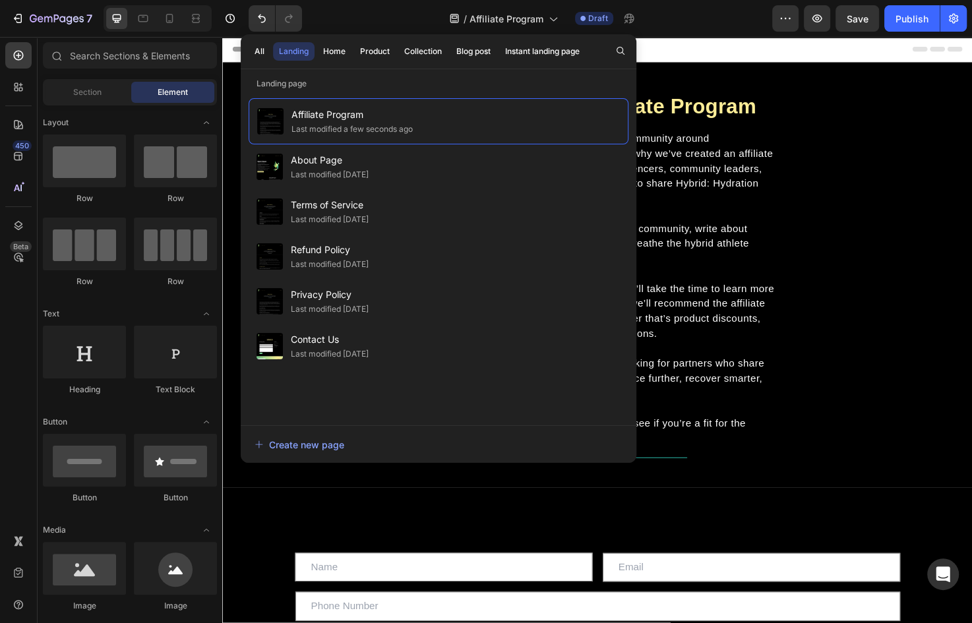
click at [702, 16] on div "/ Affiliate Program Draft" at bounding box center [543, 18] width 460 height 26
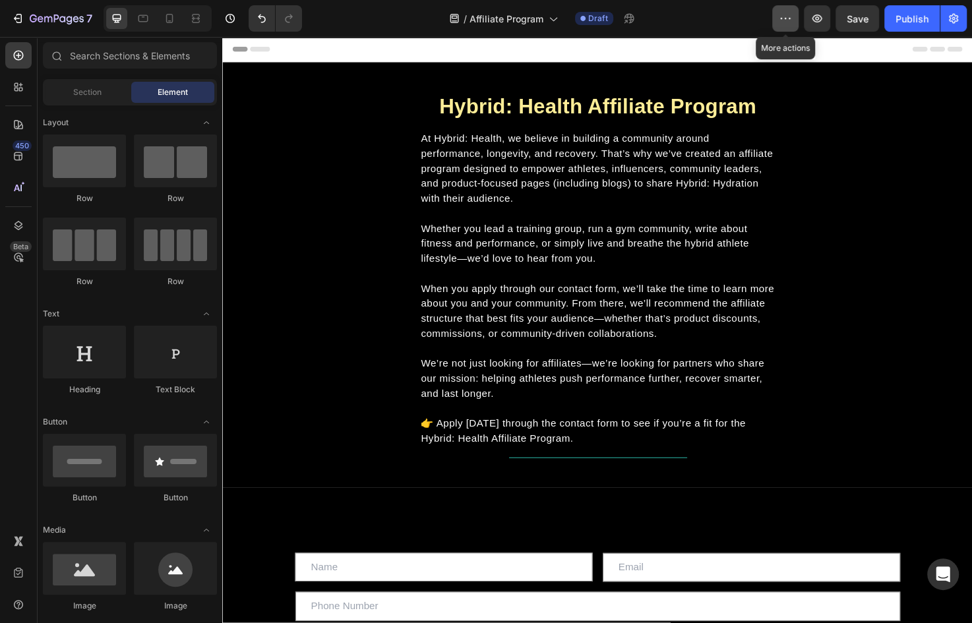
click at [790, 20] on icon "button" at bounding box center [785, 18] width 13 height 13
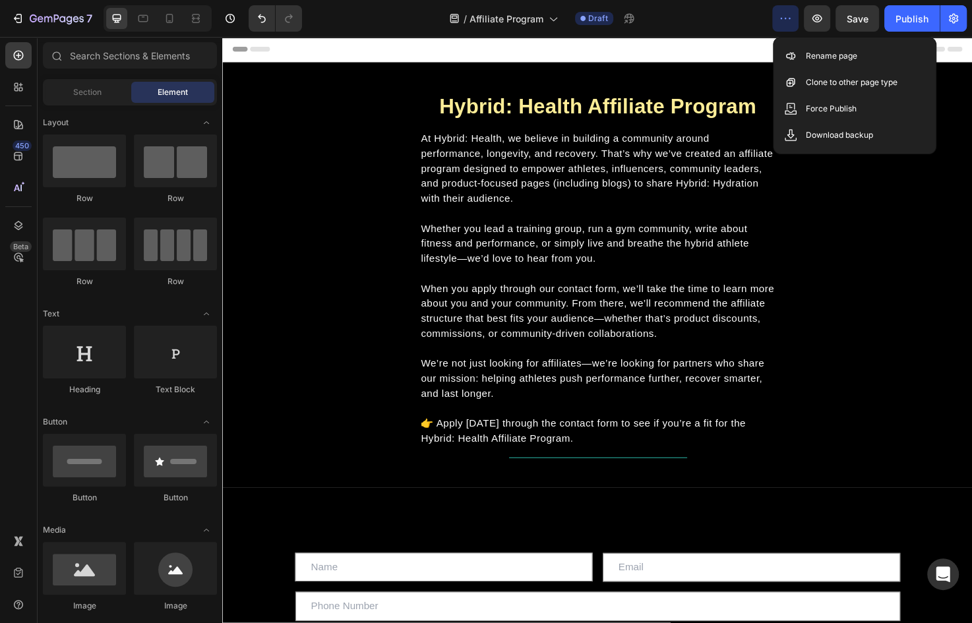
click at [703, 28] on div "/ Affiliate Program Draft" at bounding box center [543, 18] width 460 height 26
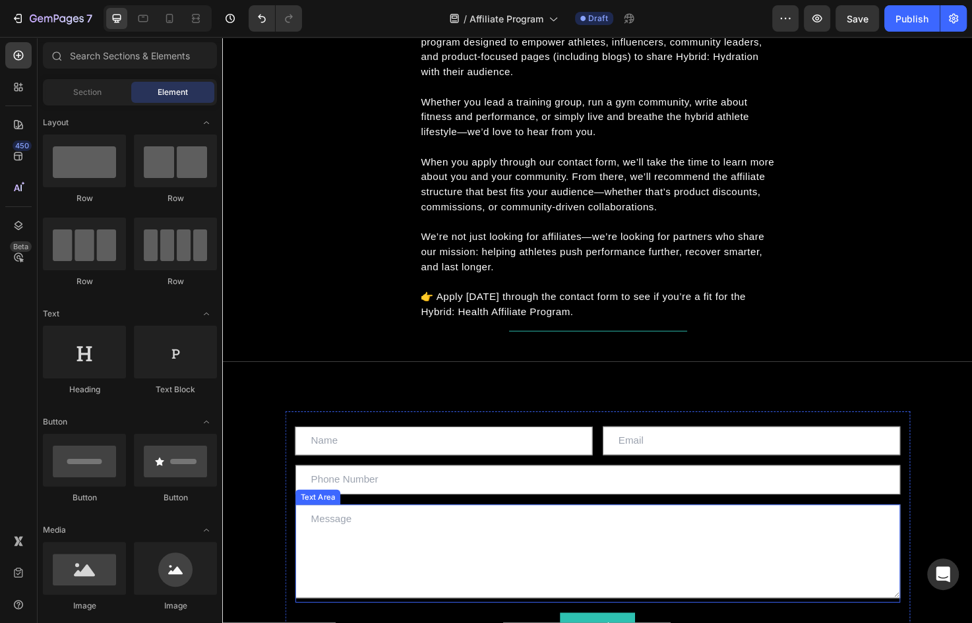
scroll to position [163, 0]
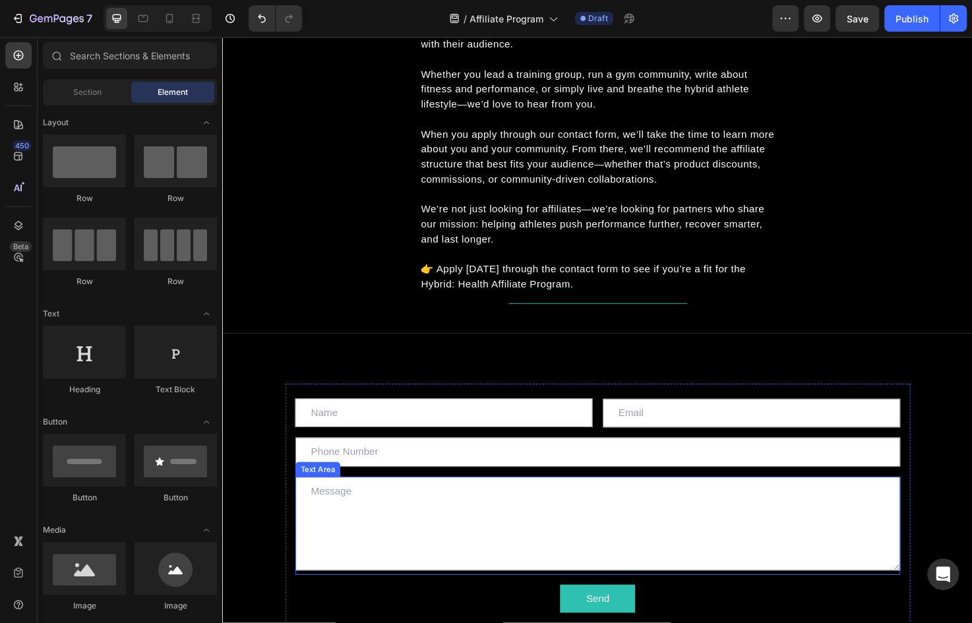
click at [373, 518] on textarea at bounding box center [618, 550] width 638 height 99
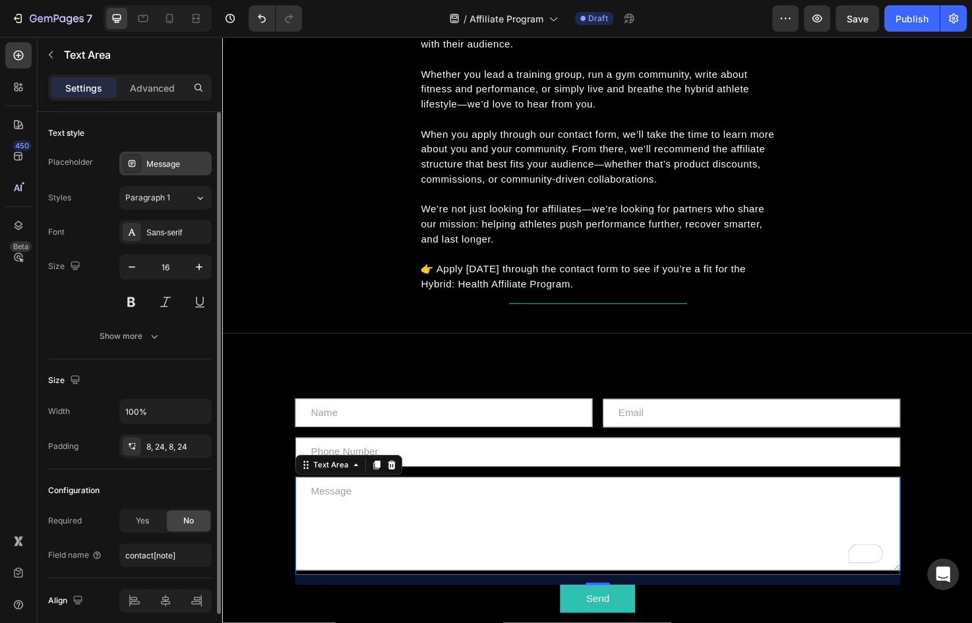
click at [156, 162] on div "Message" at bounding box center [177, 164] width 62 height 12
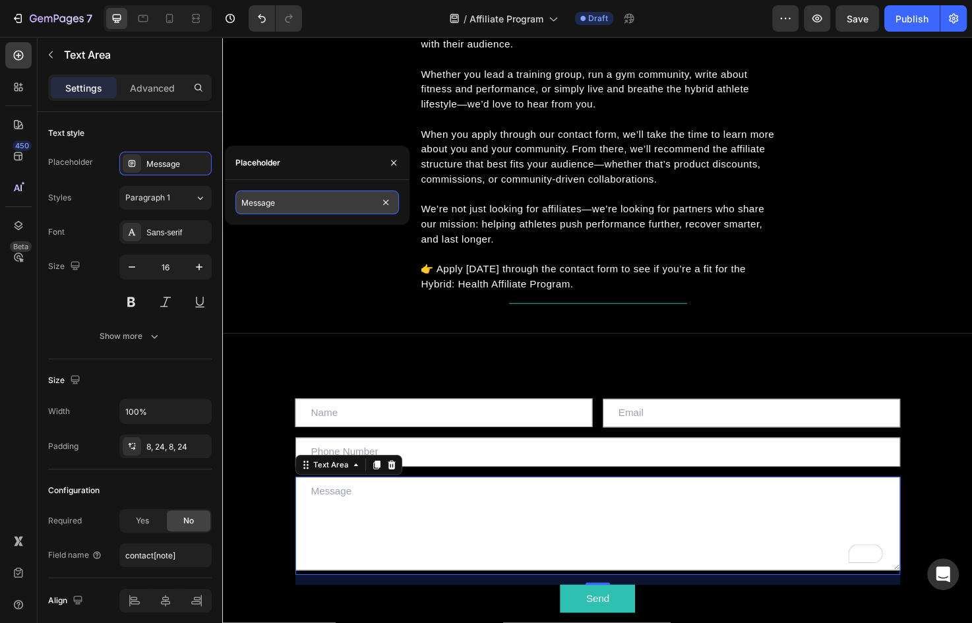
click at [300, 202] on input "Message" at bounding box center [317, 203] width 164 height 24
type input "s"
type input "Share any relevant information on yourself and your community"
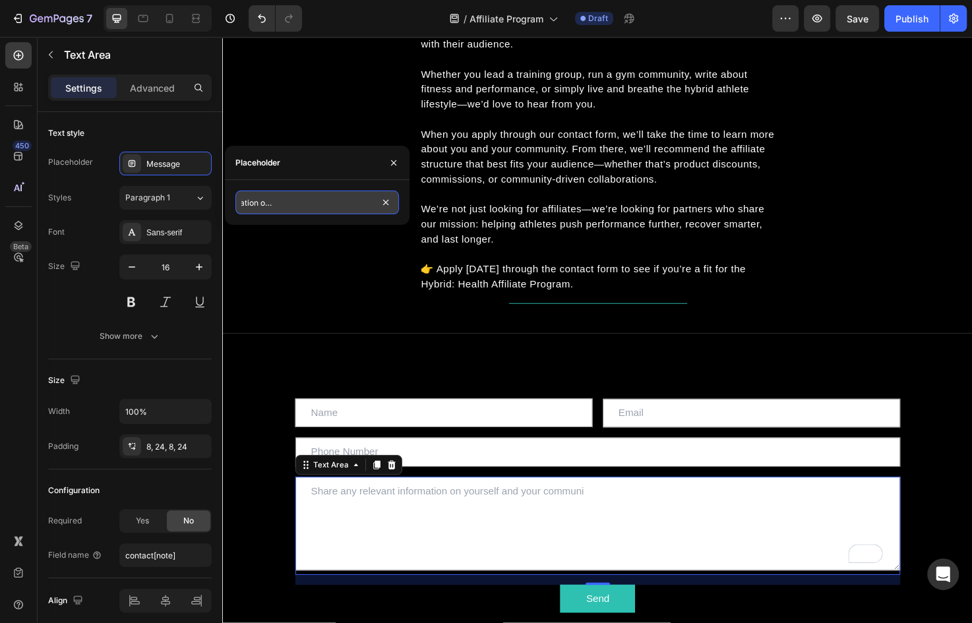
scroll to position [0, 106]
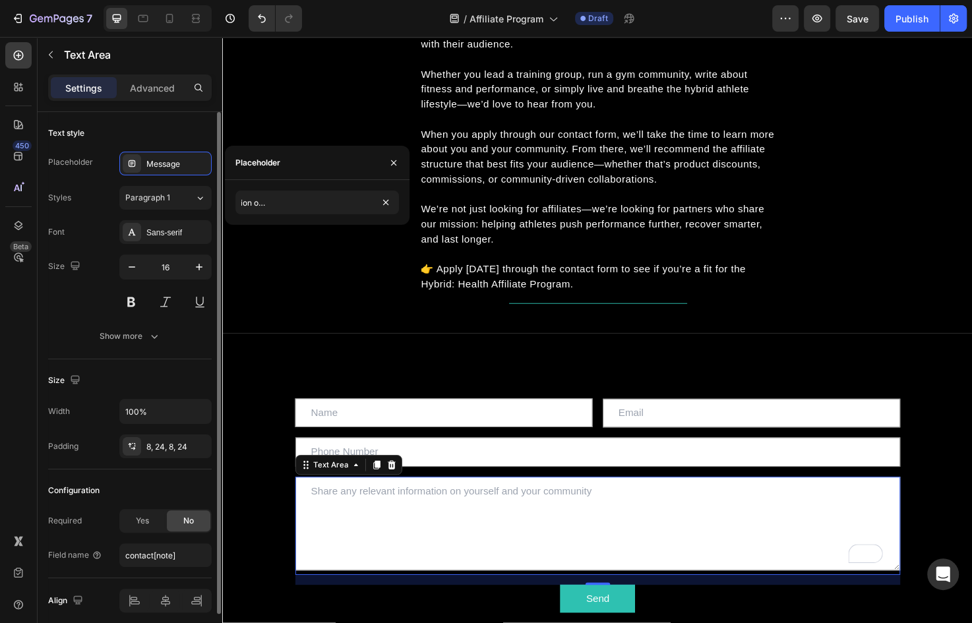
click at [176, 125] on div "Text style" at bounding box center [130, 133] width 164 height 21
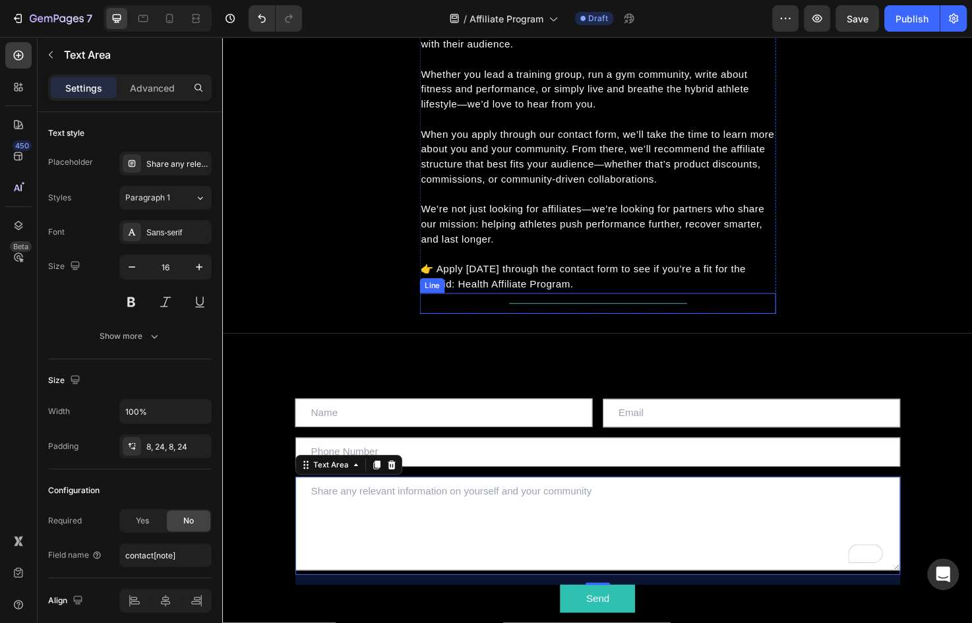
scroll to position [0, 0]
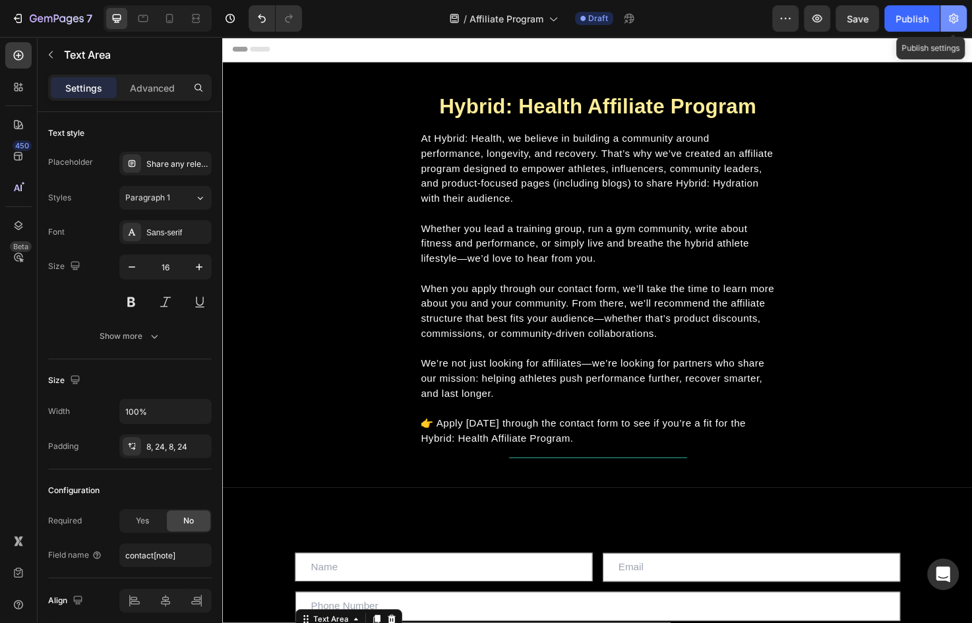
click at [947, 26] on button "button" at bounding box center [954, 18] width 26 height 26
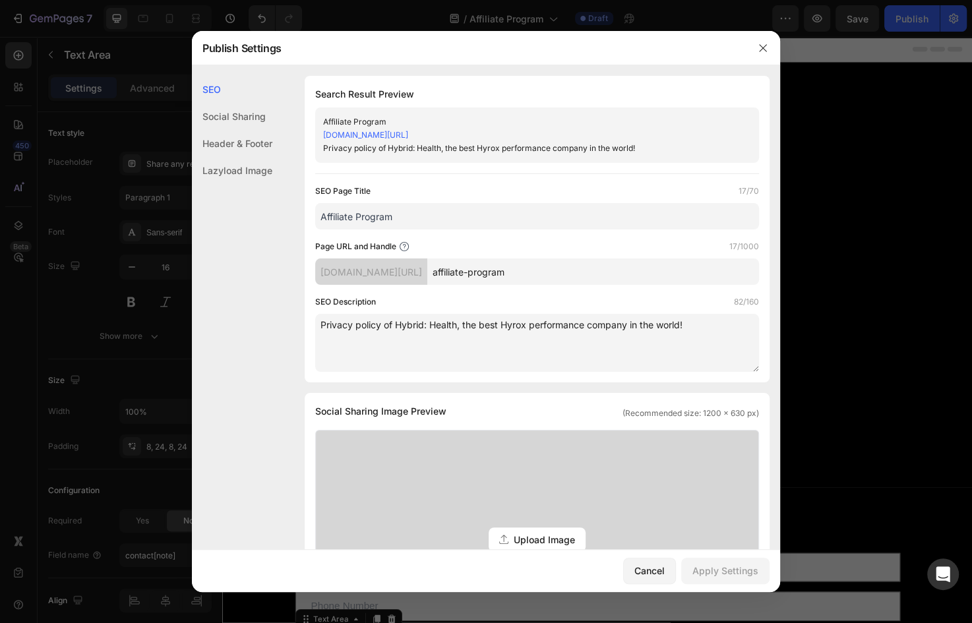
drag, startPoint x: 530, startPoint y: 135, endPoint x: 454, endPoint y: 140, distance: 76.0
click at [454, 140] on div "[DOMAIN_NAME][URL]" at bounding box center [526, 135] width 406 height 13
copy link "affiliate-program"
click at [255, 130] on div "Social Sharing" at bounding box center [232, 143] width 80 height 27
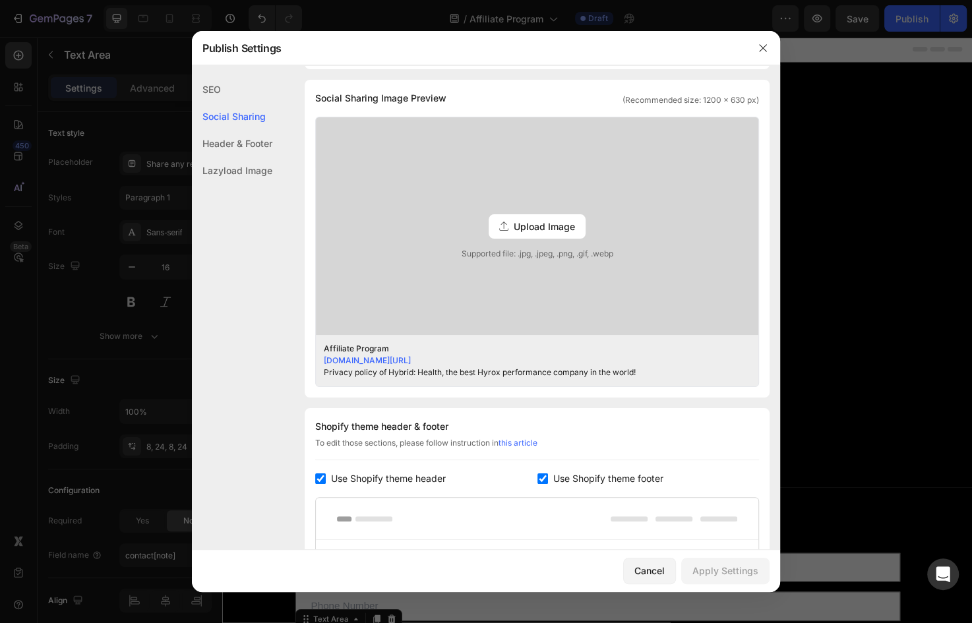
scroll to position [314, 0]
click at [218, 103] on div "SEO" at bounding box center [232, 116] width 80 height 27
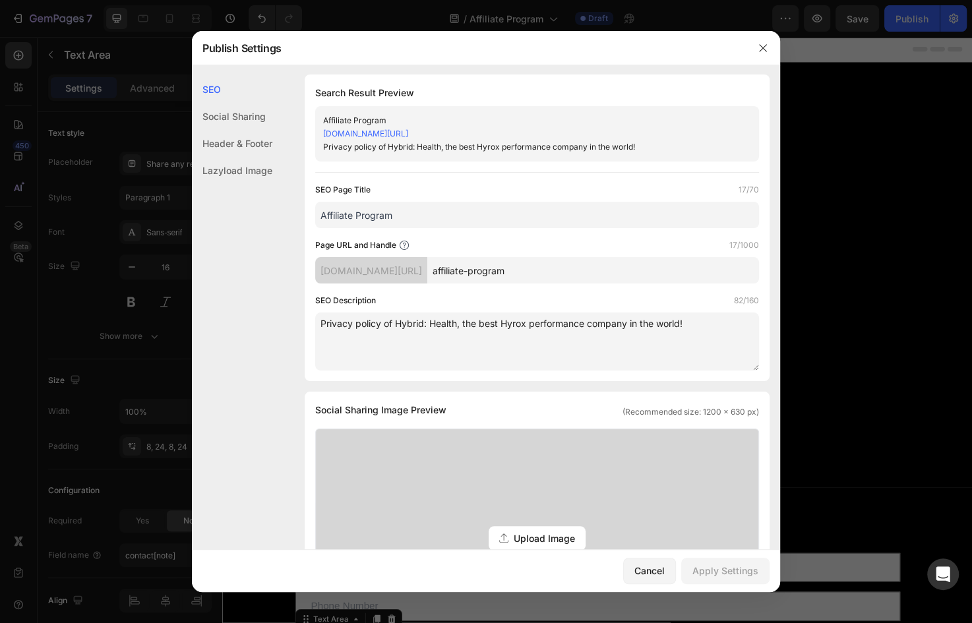
scroll to position [0, 0]
click at [513, 147] on div "Privacy policy of Hybrid: Health, the best Hyrox performance company in the wor…" at bounding box center [526, 148] width 406 height 13
click at [586, 147] on div "Privacy policy of Hybrid: Health, the best Hyrox performance company in the wor…" at bounding box center [526, 148] width 406 height 13
click at [590, 149] on div "Privacy policy of Hybrid: Health, the best Hyrox performance company in the wor…" at bounding box center [526, 148] width 406 height 13
drag, startPoint x: 590, startPoint y: 149, endPoint x: 534, endPoint y: 152, distance: 55.5
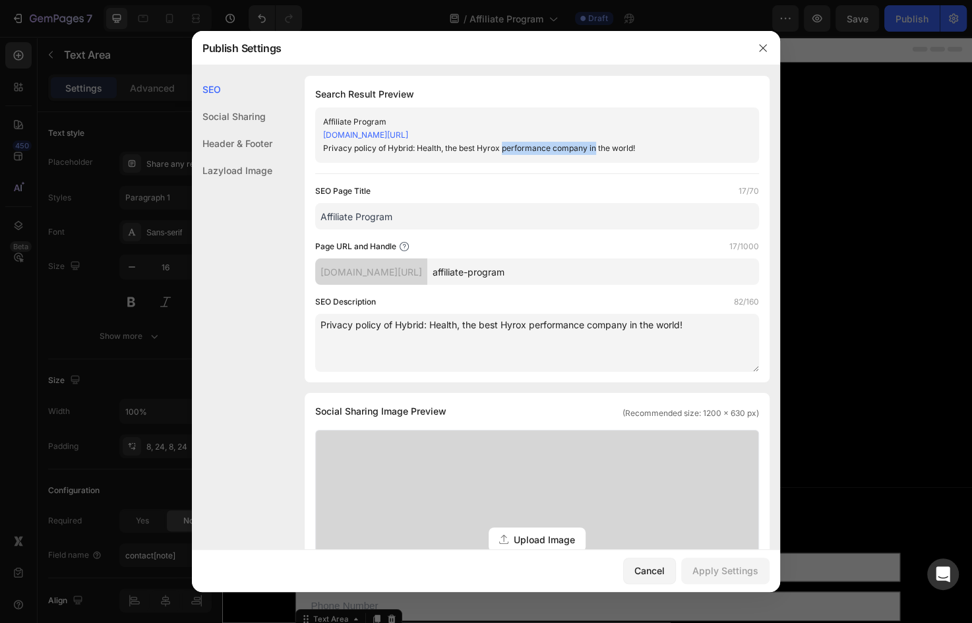
click at [534, 152] on div "Privacy policy of Hybrid: Health, the best Hyrox performance company in the wor…" at bounding box center [526, 148] width 406 height 13
click at [436, 145] on div "Privacy policy of Hybrid: Health, the best Hyrox performance company in the wor…" at bounding box center [526, 148] width 406 height 13
click at [377, 149] on div "Privacy policy of Hybrid: Health, the best Hyrox performance company in the wor…" at bounding box center [526, 148] width 406 height 13
drag, startPoint x: 375, startPoint y: 150, endPoint x: 286, endPoint y: 152, distance: 88.4
click at [286, 152] on div "SEO Search Result Preview Affiliate Program [DOMAIN_NAME][URL] Privacy policy o…" at bounding box center [486, 601] width 588 height 1051
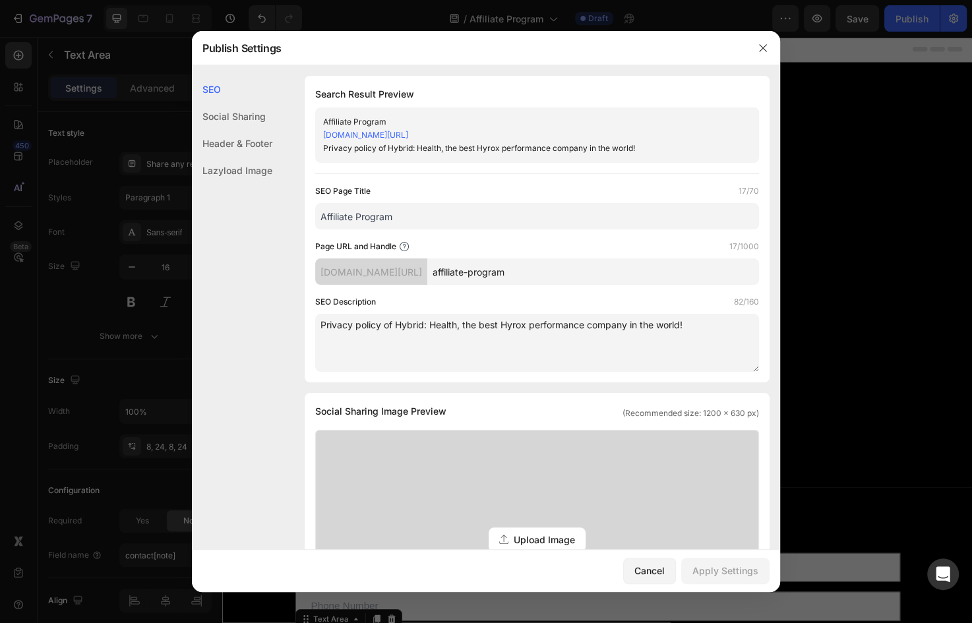
click at [507, 185] on div "SEO Page Title 17/70" at bounding box center [537, 191] width 444 height 13
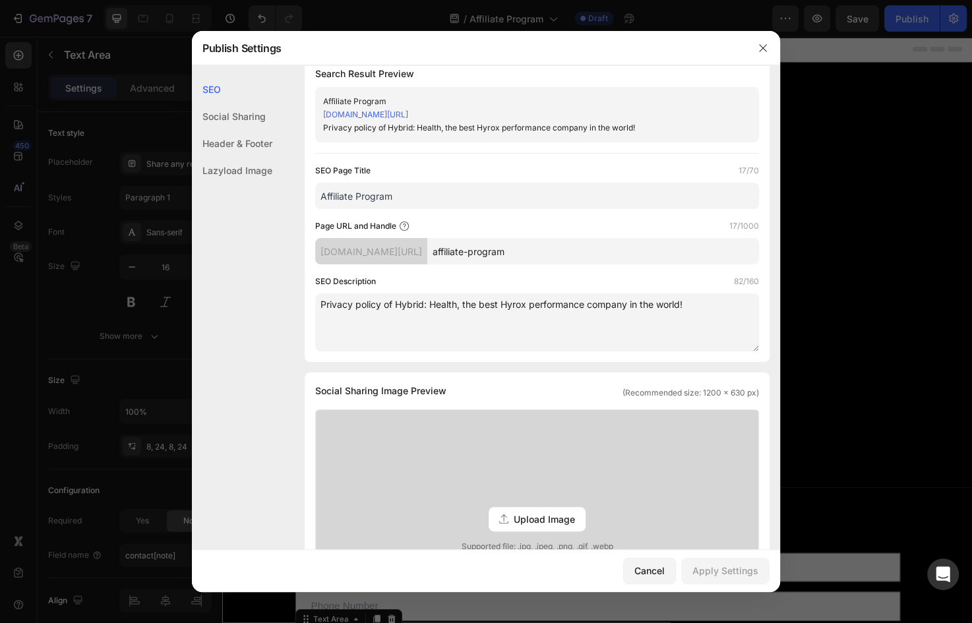
click at [471, 201] on input "Affiliate Program" at bounding box center [537, 196] width 444 height 26
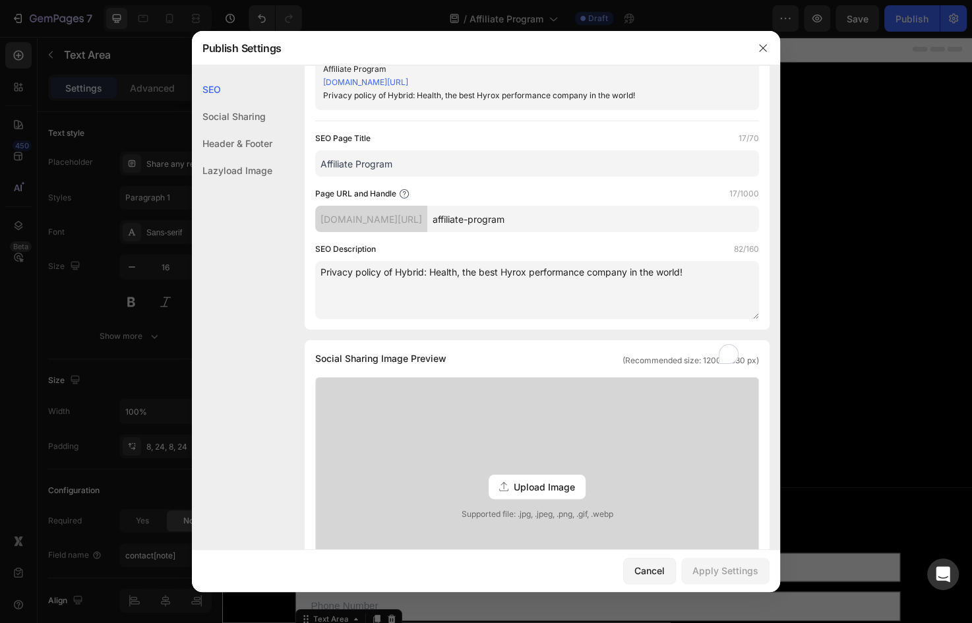
scroll to position [53, 0]
